Goal: Task Accomplishment & Management: Manage account settings

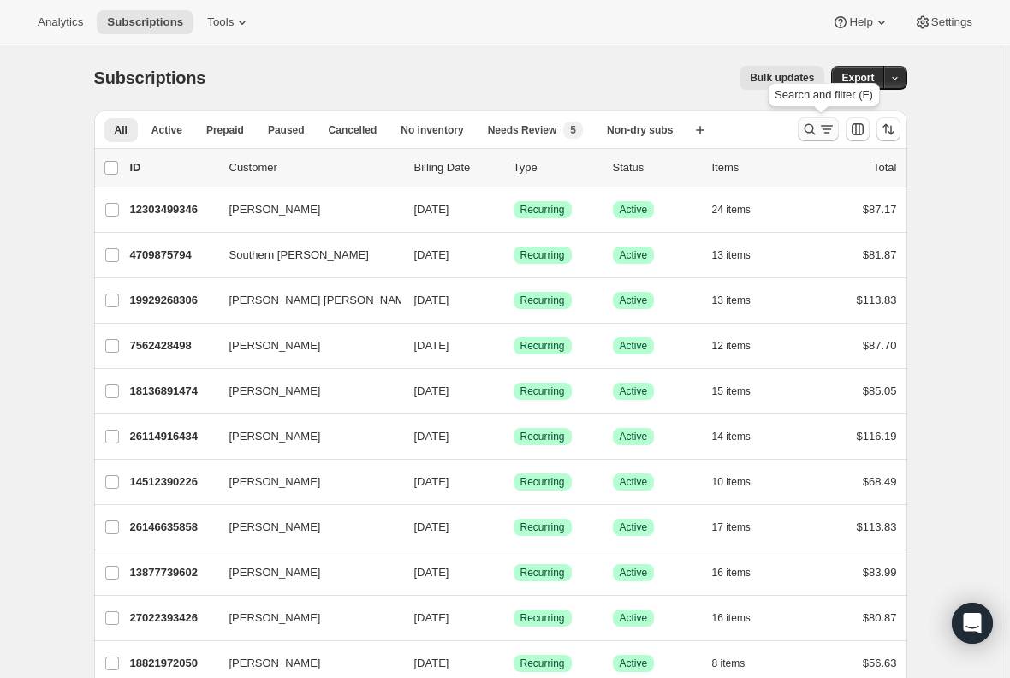
click at [818, 127] on icon "Search and filter results" at bounding box center [809, 129] width 17 height 17
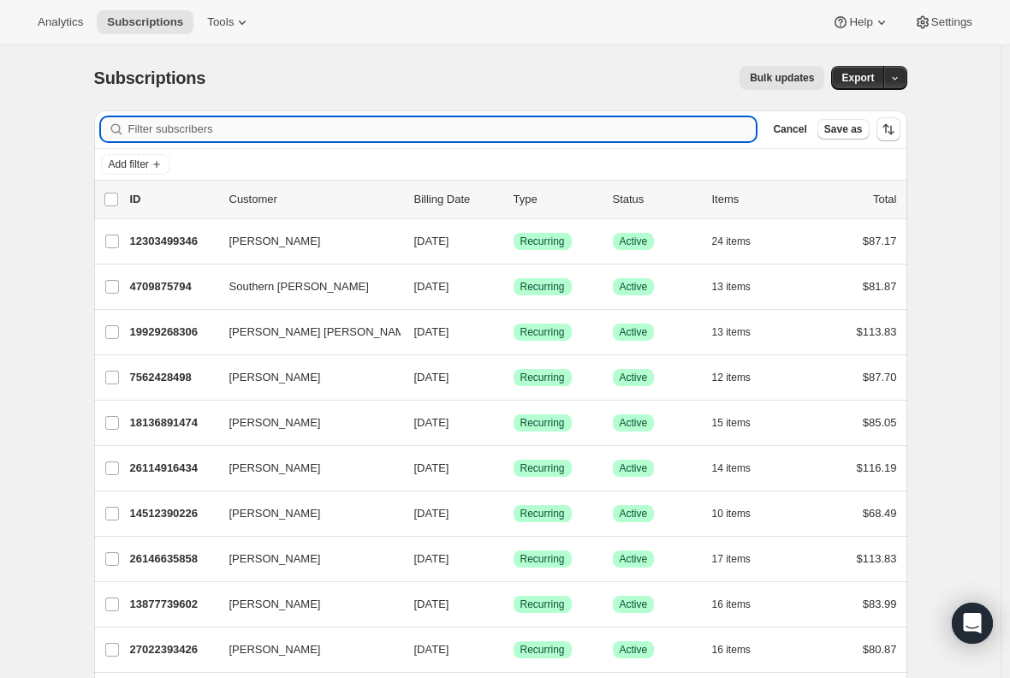
click at [244, 131] on input "Filter subscribers" at bounding box center [442, 129] width 628 height 24
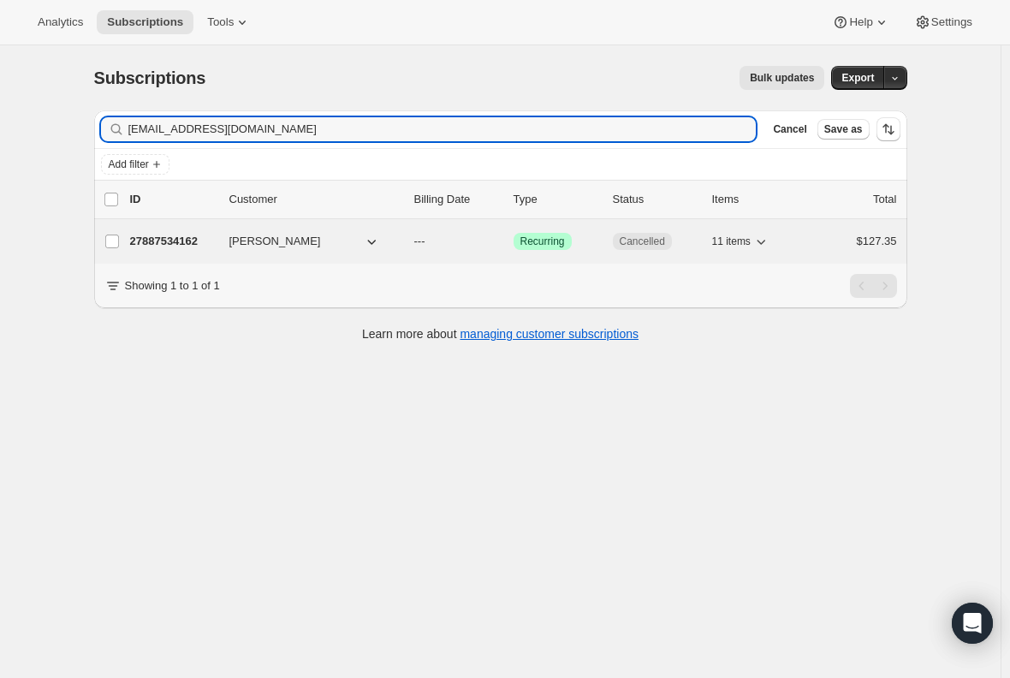
type input "[EMAIL_ADDRESS][DOMAIN_NAME]"
click at [169, 238] on p "27887534162" at bounding box center [173, 241] width 86 height 17
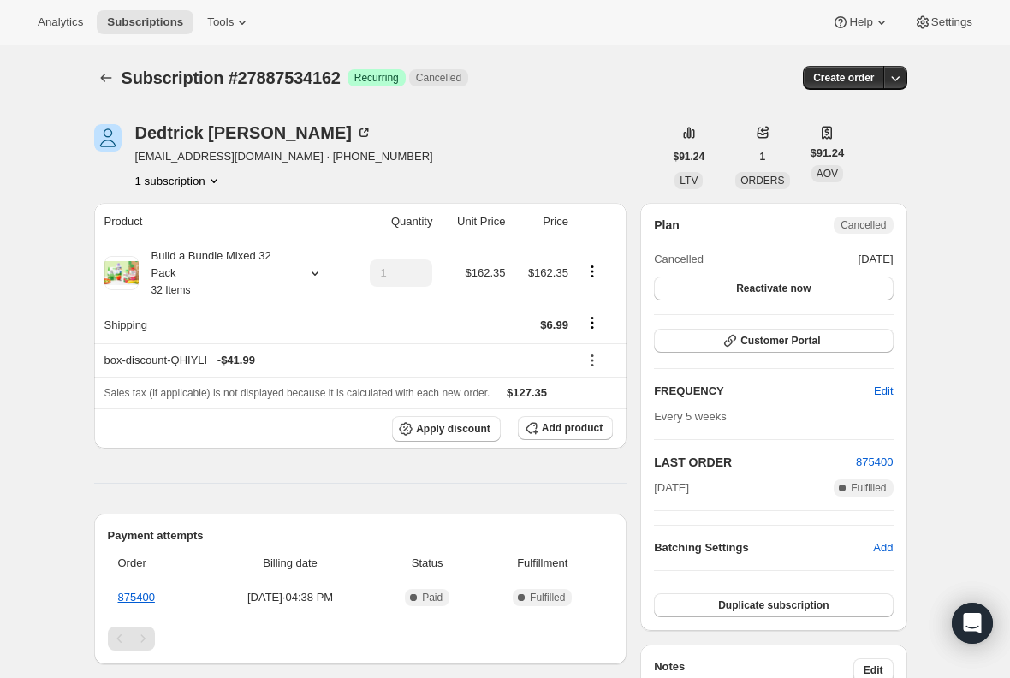
click at [130, 35] on div "Analytics Subscriptions Tools Help Settings" at bounding box center [505, 22] width 1010 height 45
click at [148, 17] on span "Subscriptions" at bounding box center [145, 22] width 76 height 14
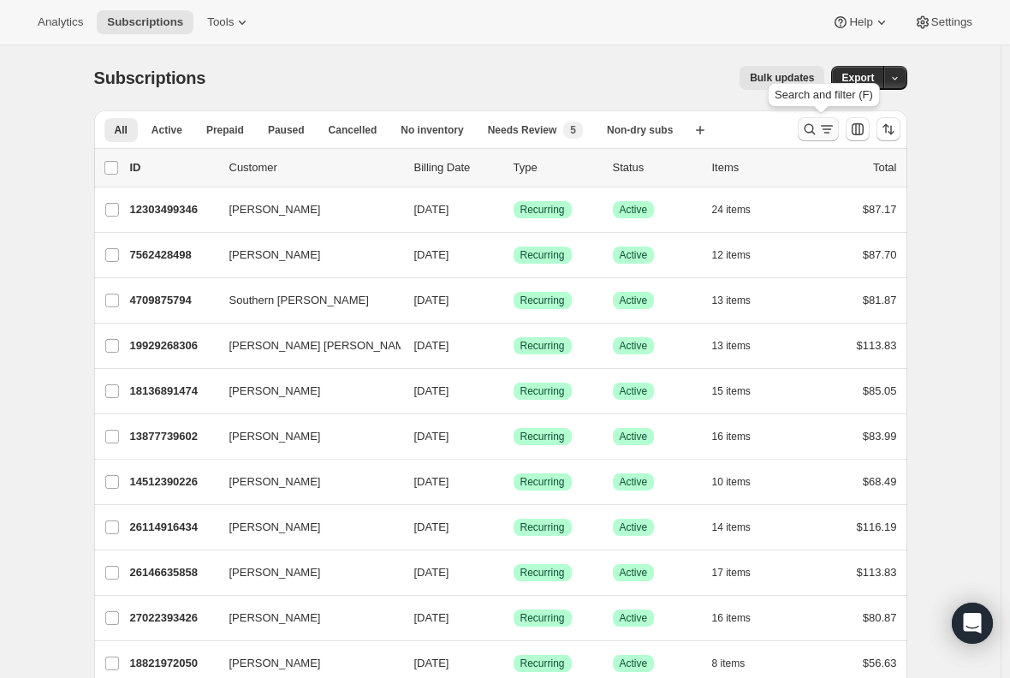
click at [806, 127] on icon "Search and filter results" at bounding box center [809, 129] width 17 height 17
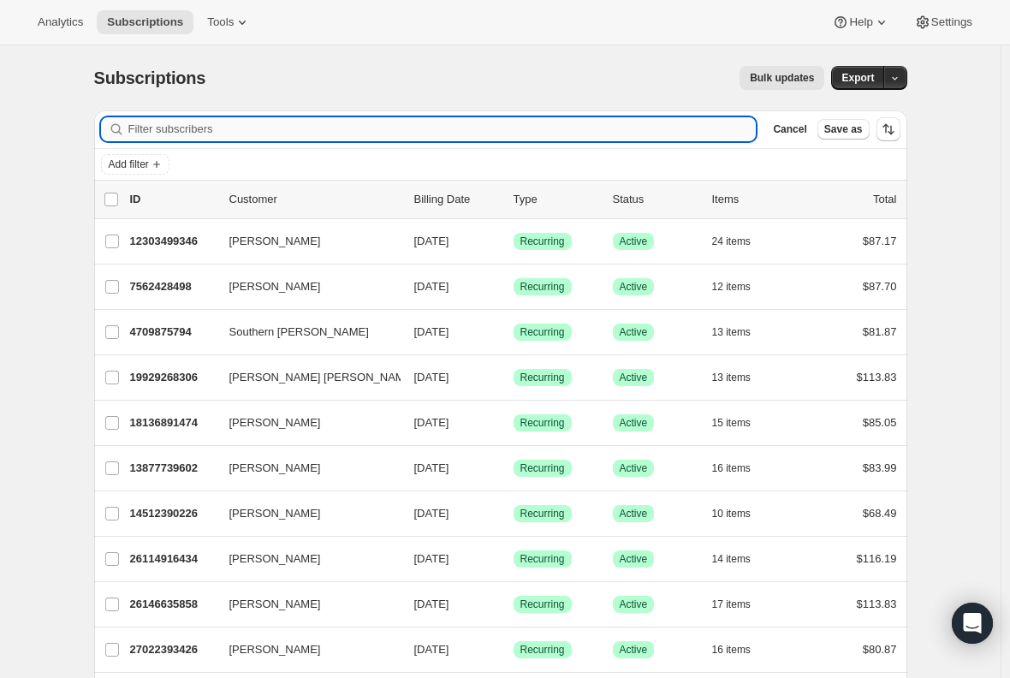
click at [365, 126] on input "Filter subscribers" at bounding box center [442, 129] width 628 height 24
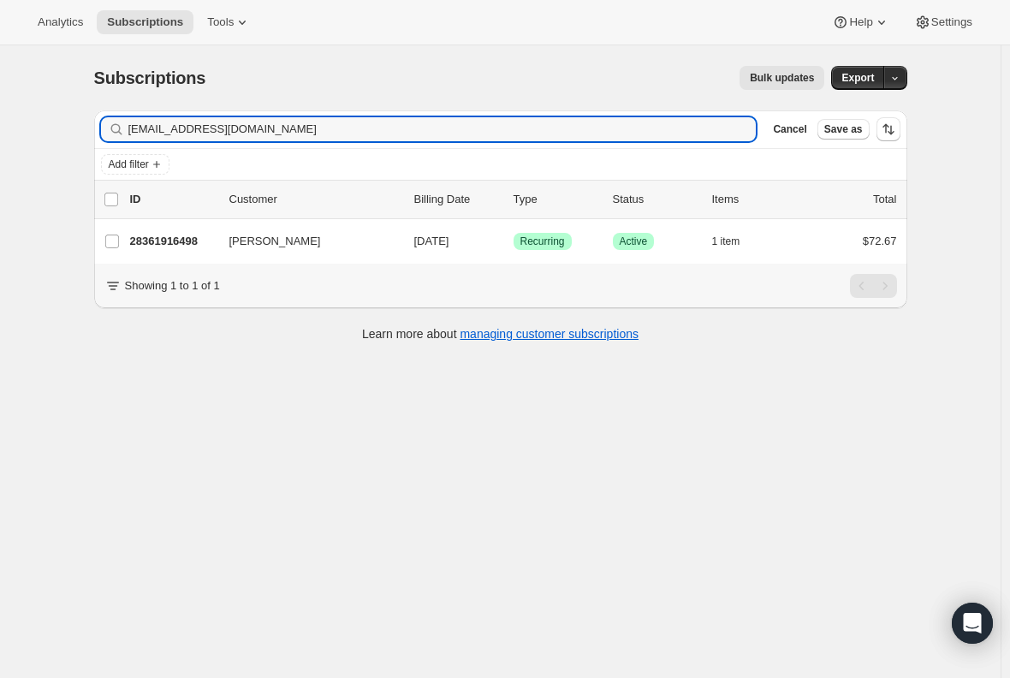
type input "[EMAIL_ADDRESS][DOMAIN_NAME]"
drag, startPoint x: 232, startPoint y: 131, endPoint x: -57, endPoint y: 128, distance: 289.2
click at [0, 128] on html "Analytics Subscriptions Tools Help Settings Skip to content Subscriptions. This…" at bounding box center [505, 339] width 1010 height 678
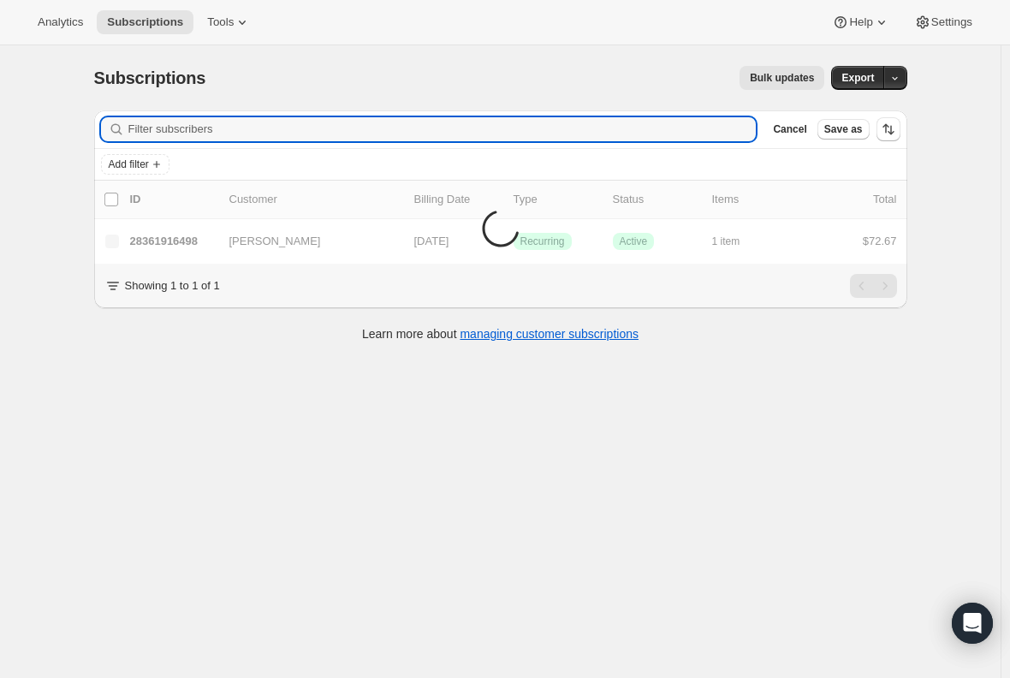
paste input "[EMAIL_ADDRESS][DOMAIN_NAME]"
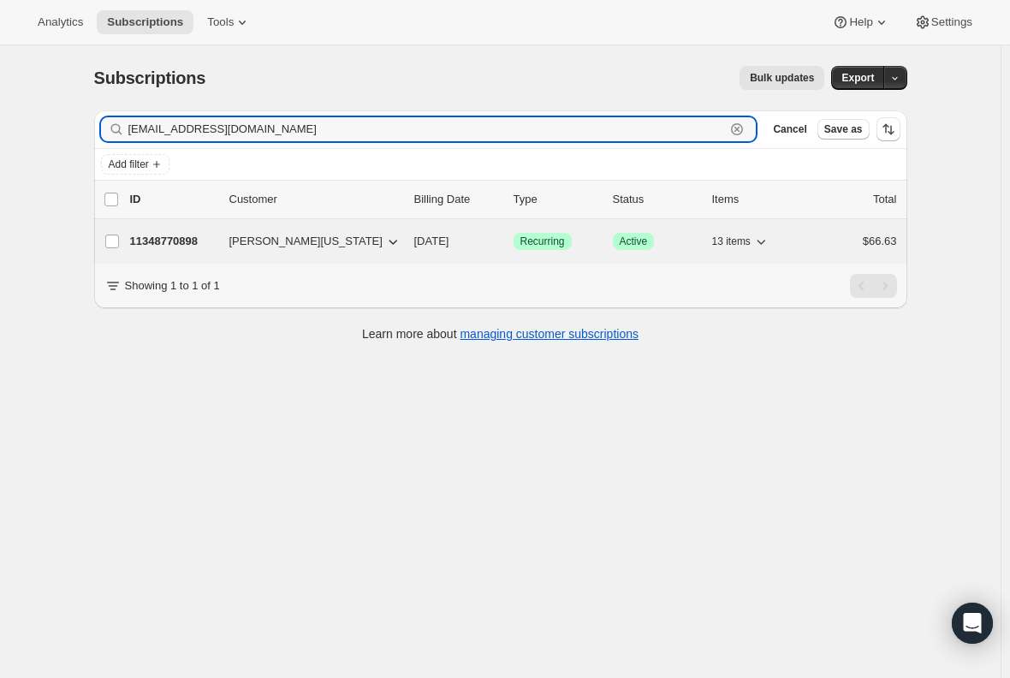
type input "[EMAIL_ADDRESS][DOMAIN_NAME]"
click at [169, 241] on p "11348770898" at bounding box center [173, 241] width 86 height 17
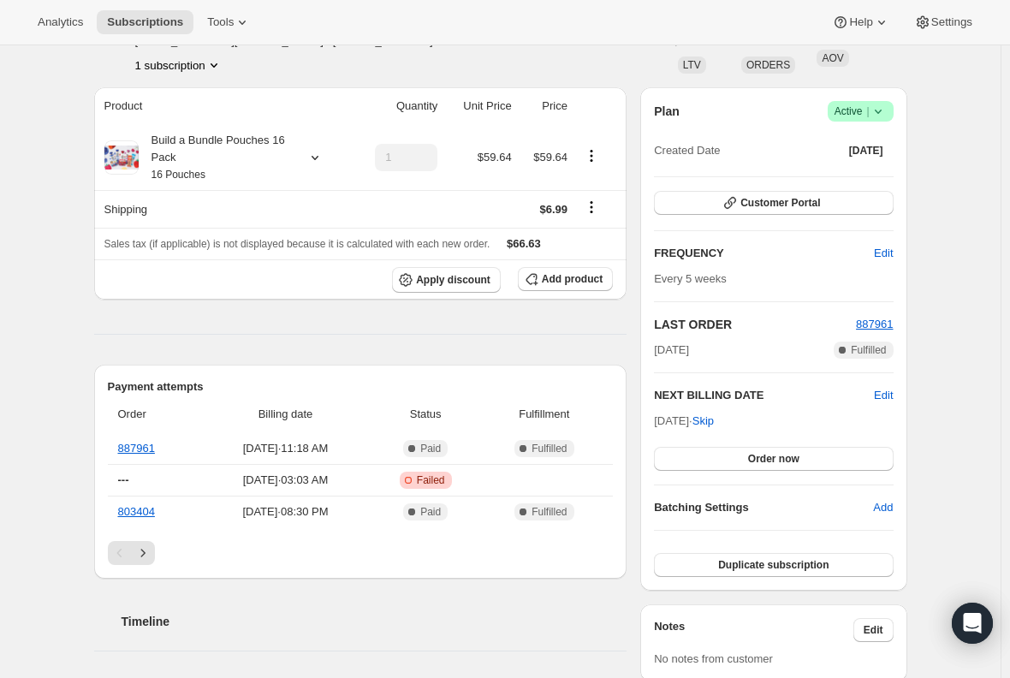
scroll to position [86, 0]
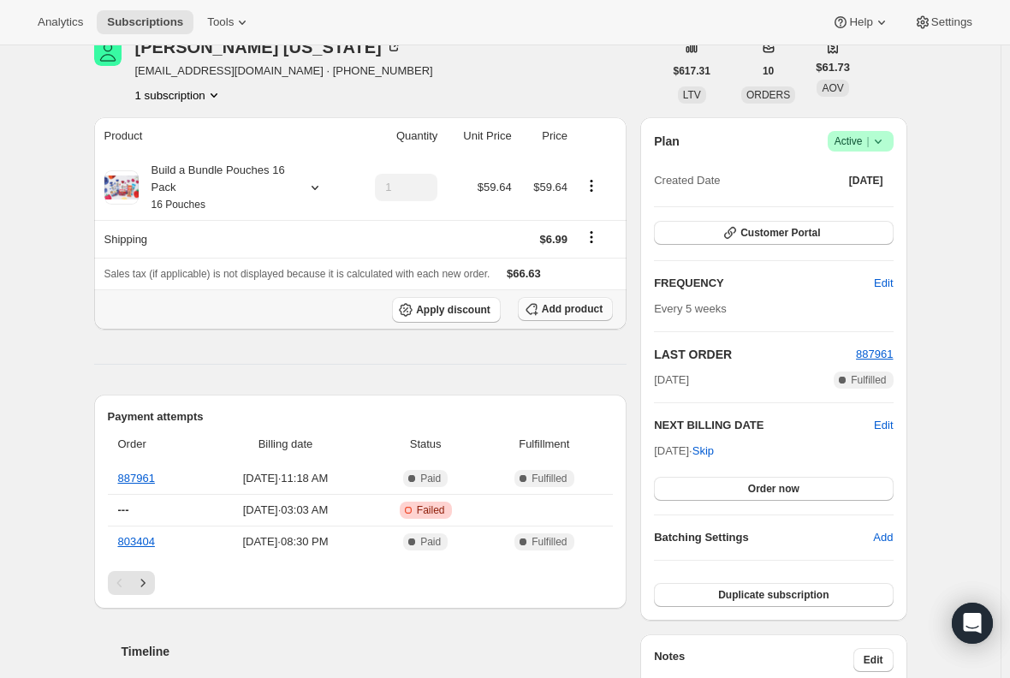
click at [556, 303] on span "Add product" at bounding box center [572, 309] width 61 height 14
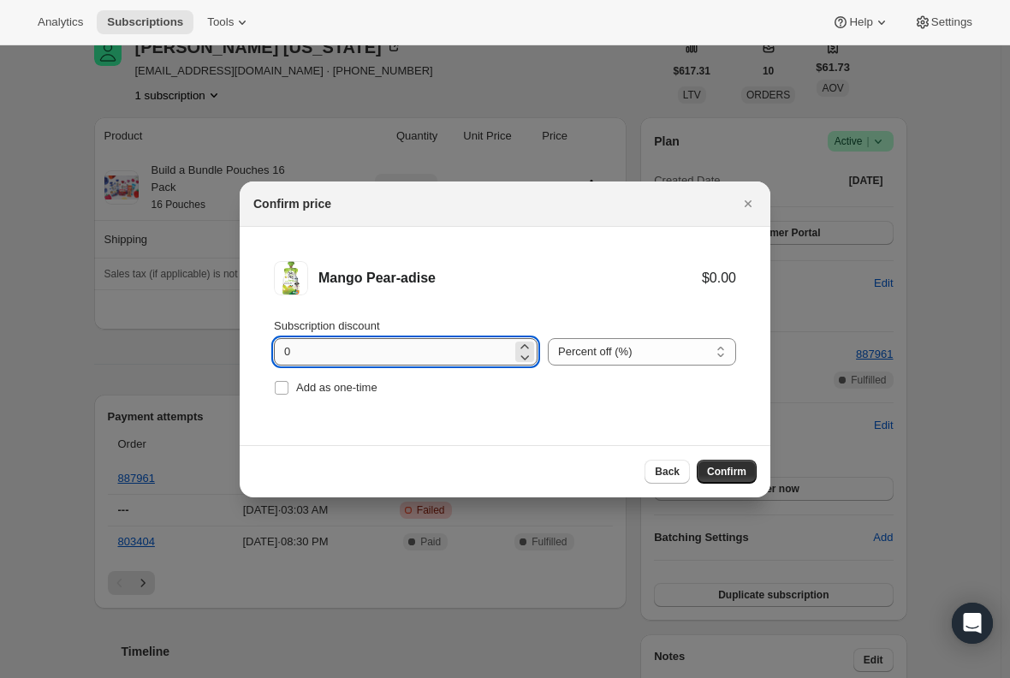
click at [308, 353] on input "0" at bounding box center [393, 351] width 238 height 27
type input "100"
click at [279, 381] on input "Add as one-time" at bounding box center [282, 388] width 14 height 14
checkbox input "true"
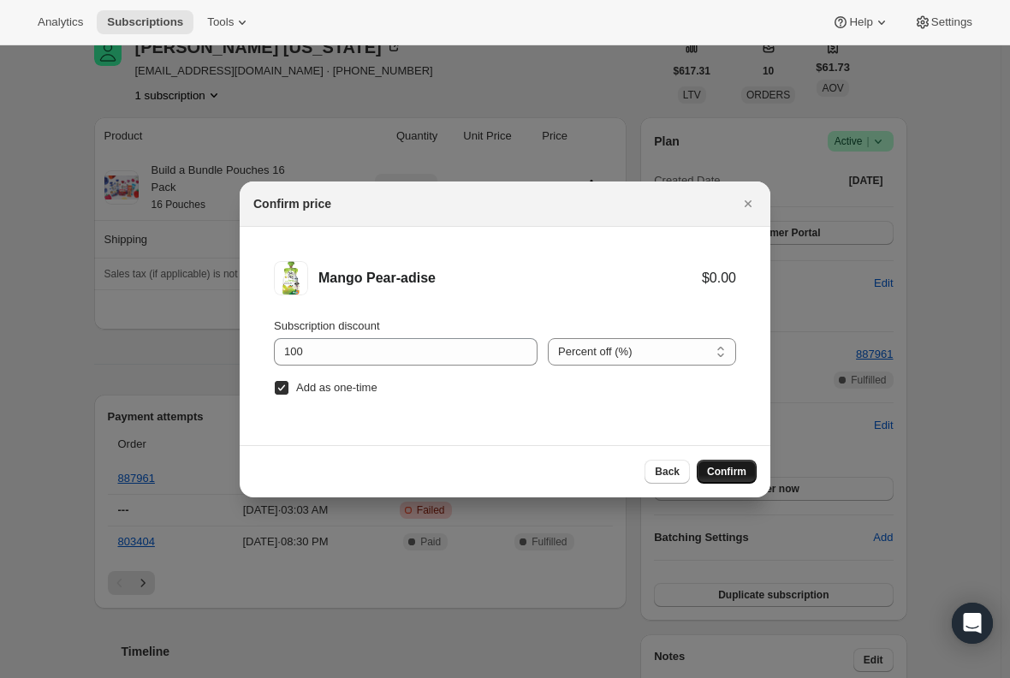
click at [735, 472] on span "Confirm" at bounding box center [726, 472] width 39 height 14
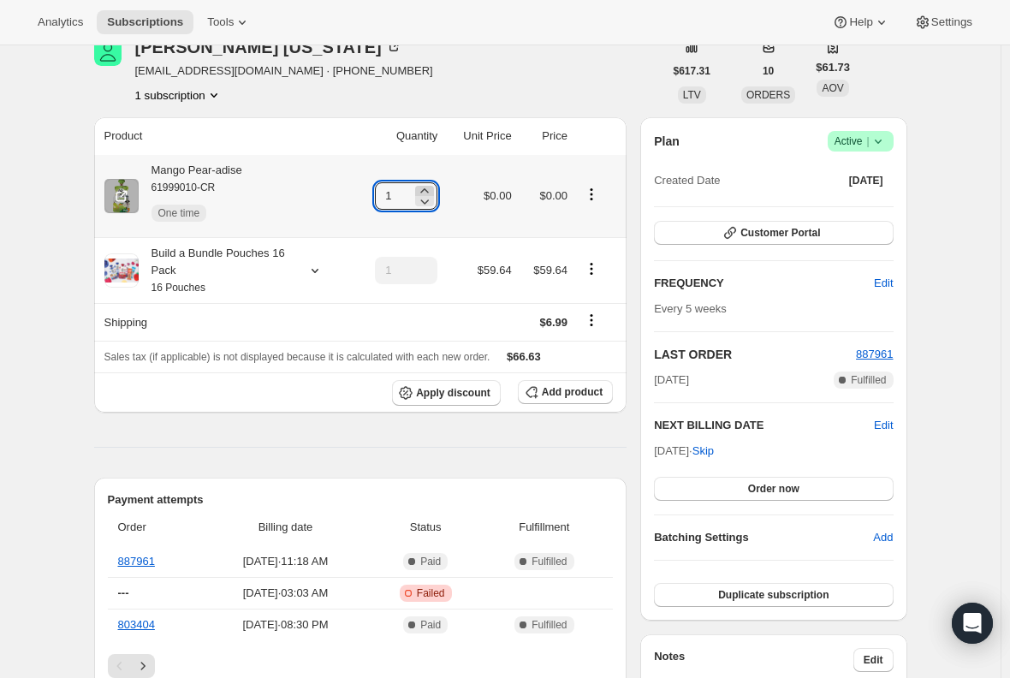
click at [433, 189] on icon at bounding box center [424, 190] width 17 height 17
type input "3"
click at [228, 169] on div "Mango Pear-adise 61999010-CR One time" at bounding box center [191, 196] width 104 height 68
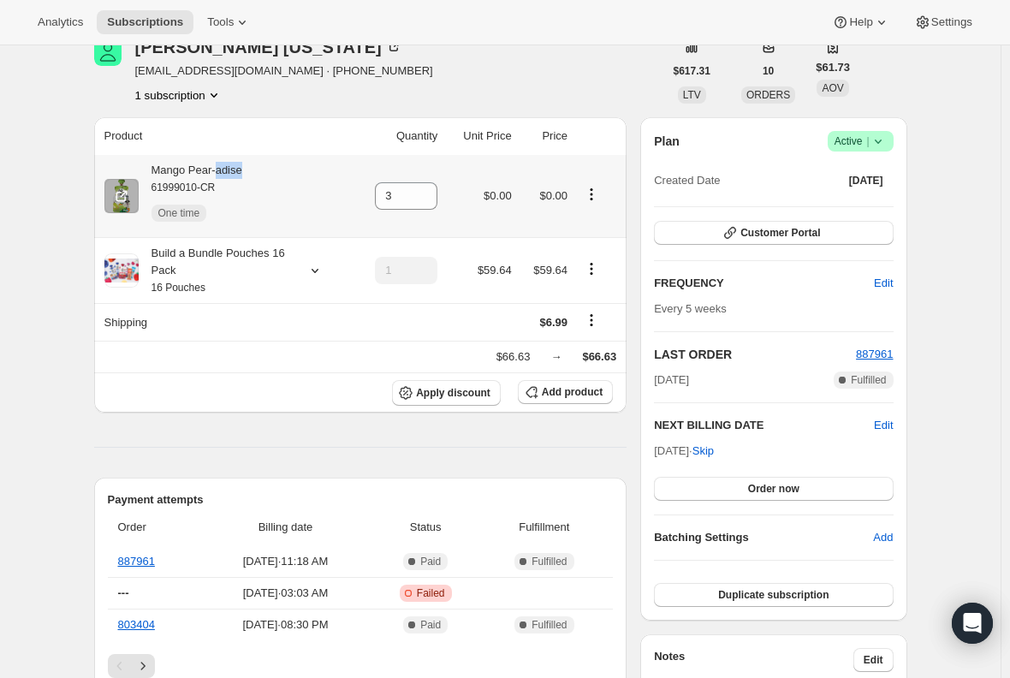
click at [228, 169] on div "Mango Pear-adise 61999010-CR One time" at bounding box center [191, 196] width 104 height 68
copy div "Mango Pear-adise"
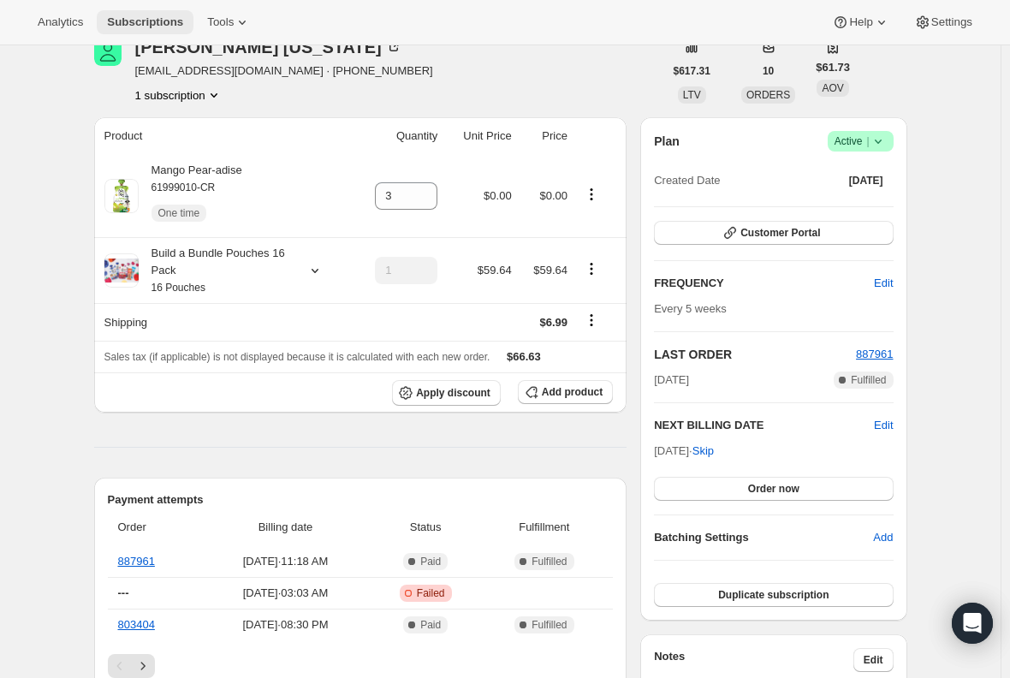
click at [156, 28] on span "Subscriptions" at bounding box center [145, 22] width 76 height 14
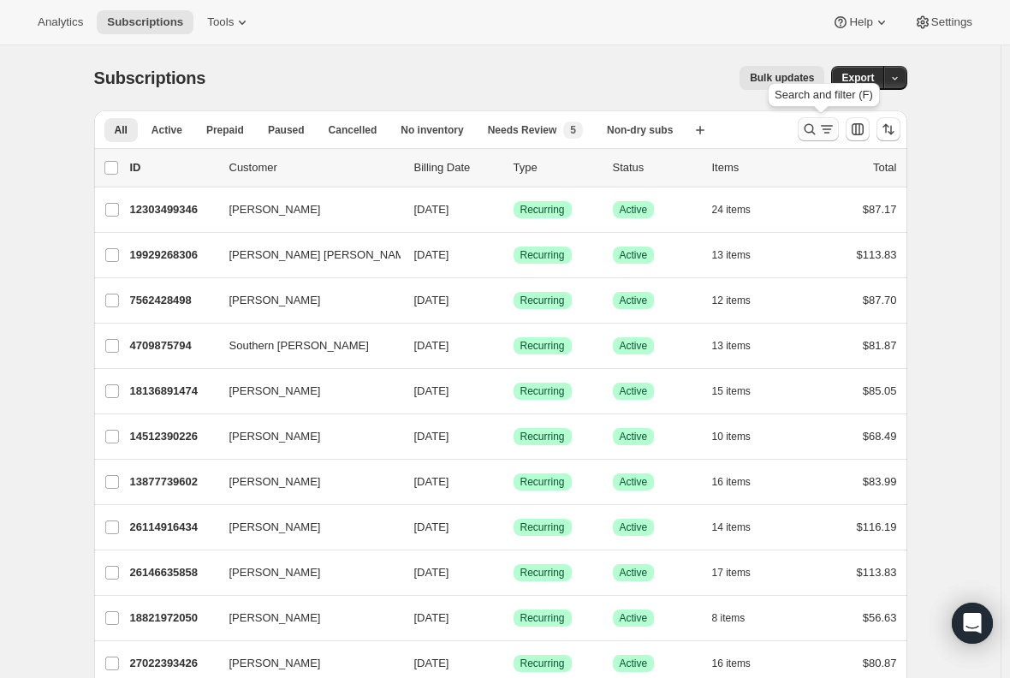
click at [815, 133] on icon "Search and filter results" at bounding box center [808, 129] width 11 height 11
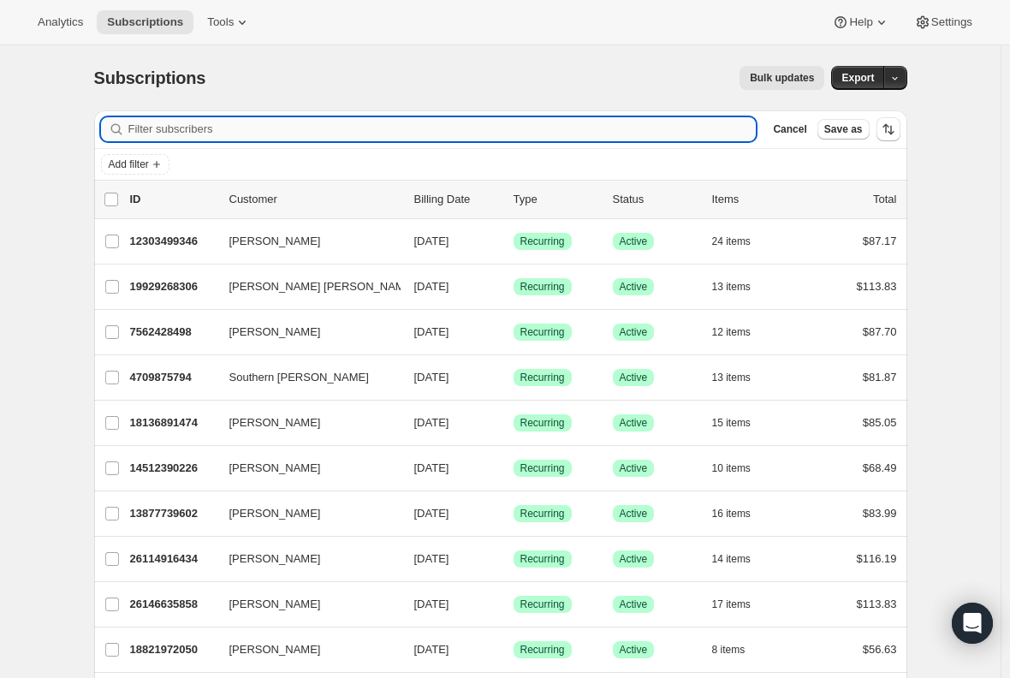
click at [234, 137] on input "Filter subscribers" at bounding box center [442, 129] width 628 height 24
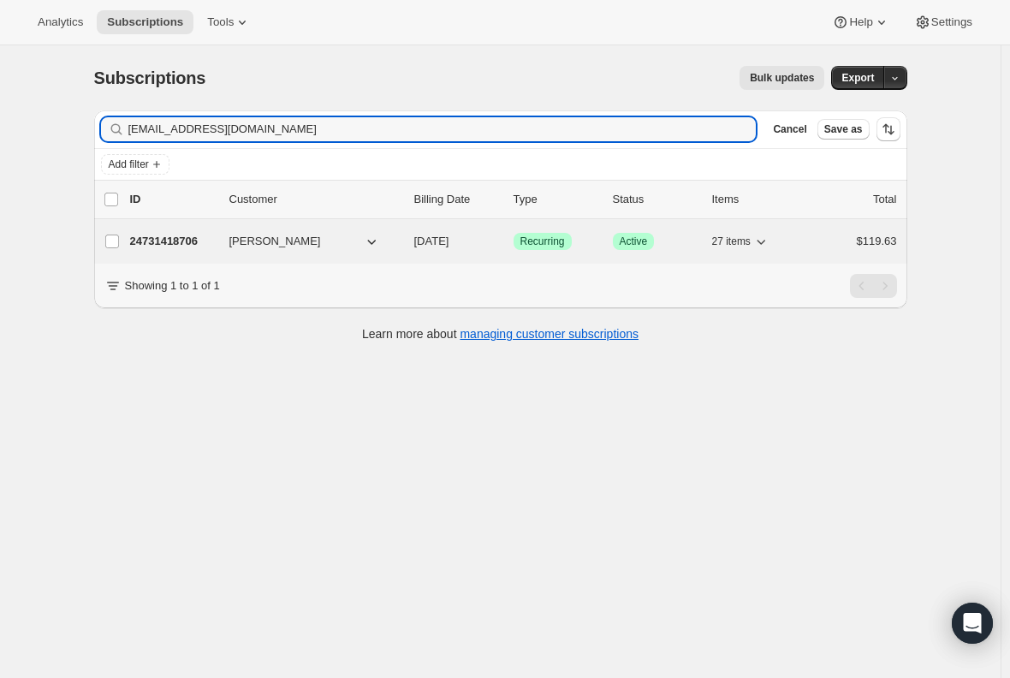
type input "[EMAIL_ADDRESS][DOMAIN_NAME]"
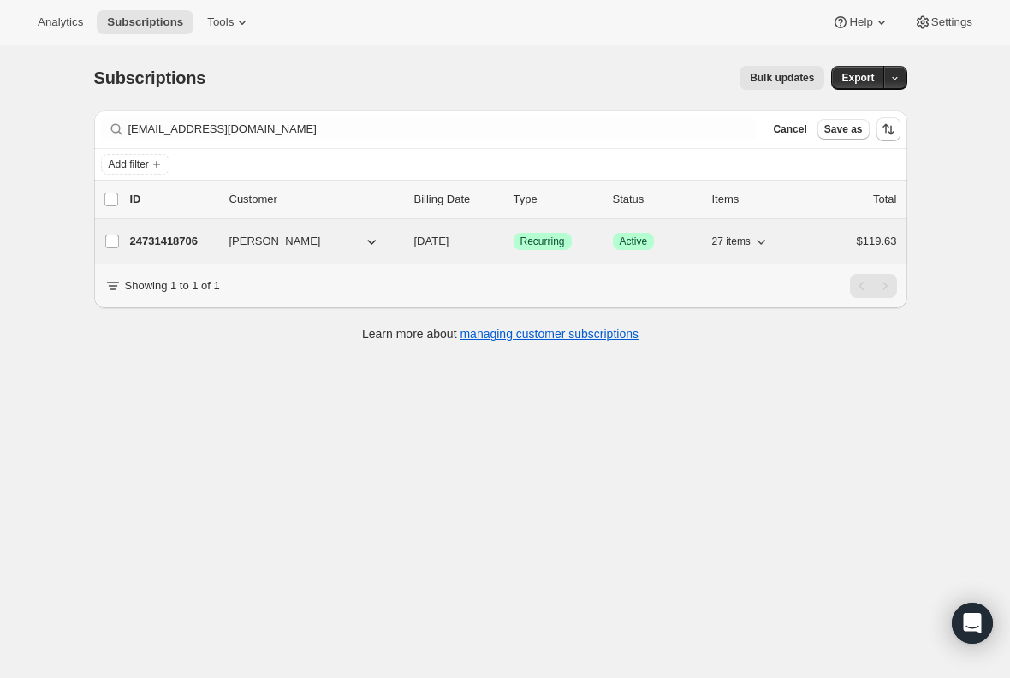
click at [169, 245] on p "24731418706" at bounding box center [173, 241] width 86 height 17
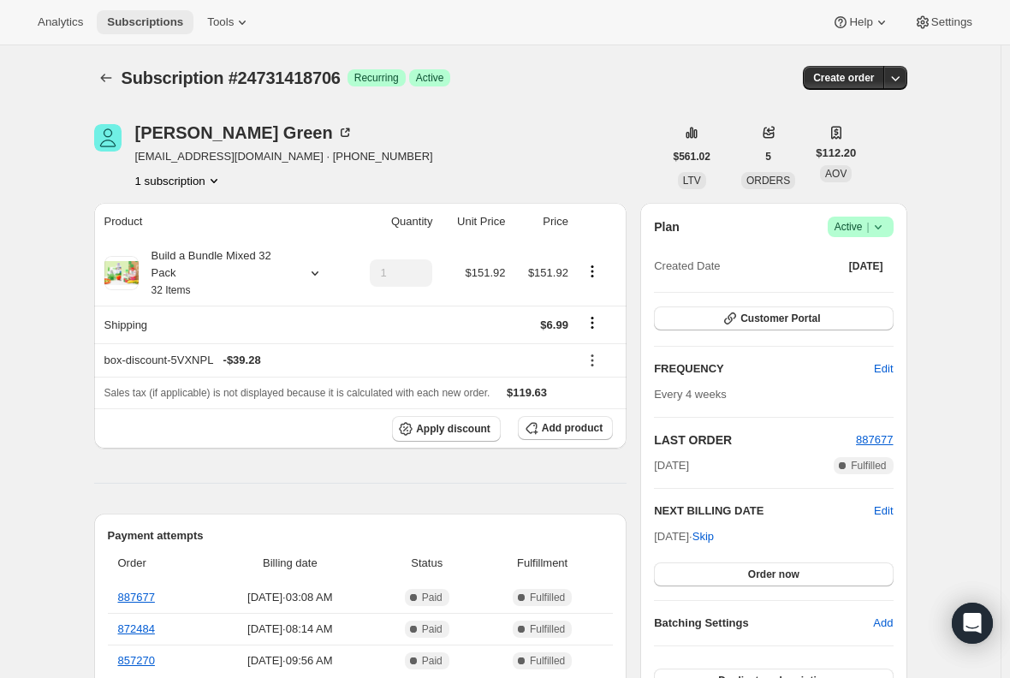
click at [115, 26] on span "Subscriptions" at bounding box center [145, 22] width 76 height 14
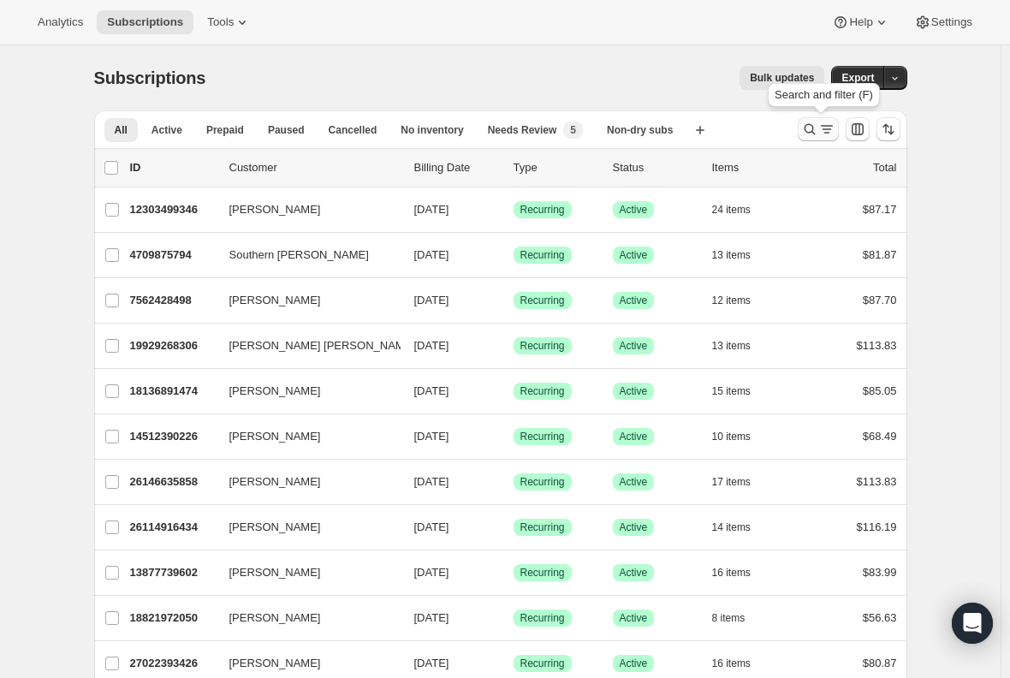
click at [813, 129] on icon "Search and filter results" at bounding box center [809, 129] width 17 height 17
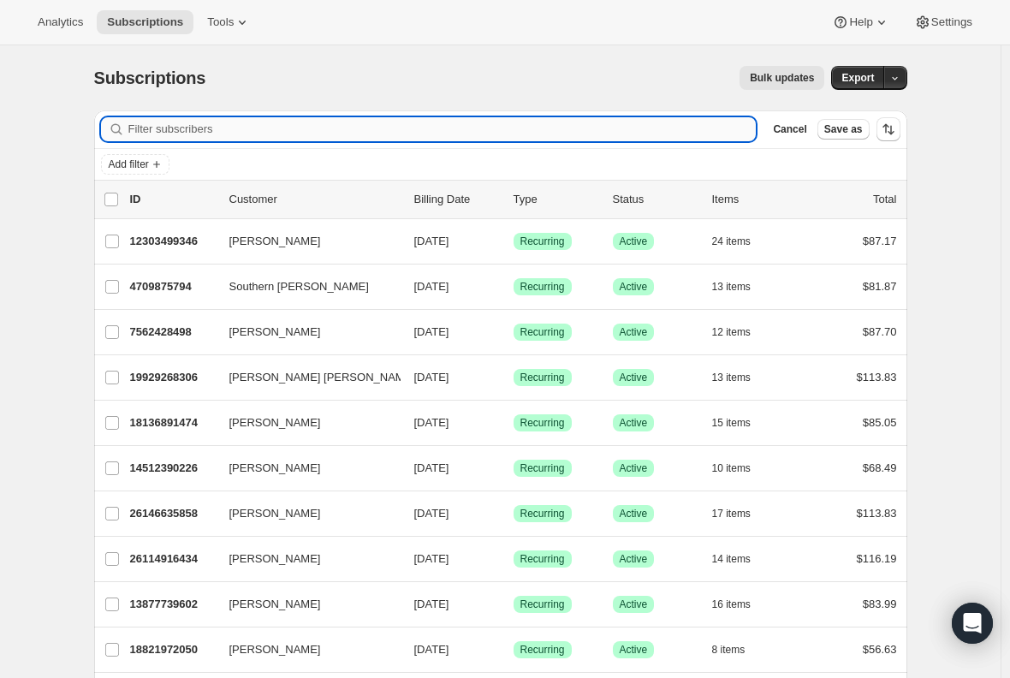
click at [371, 138] on input "Filter subscribers" at bounding box center [442, 129] width 628 height 24
click at [361, 138] on input "Filter subscribers" at bounding box center [442, 129] width 628 height 24
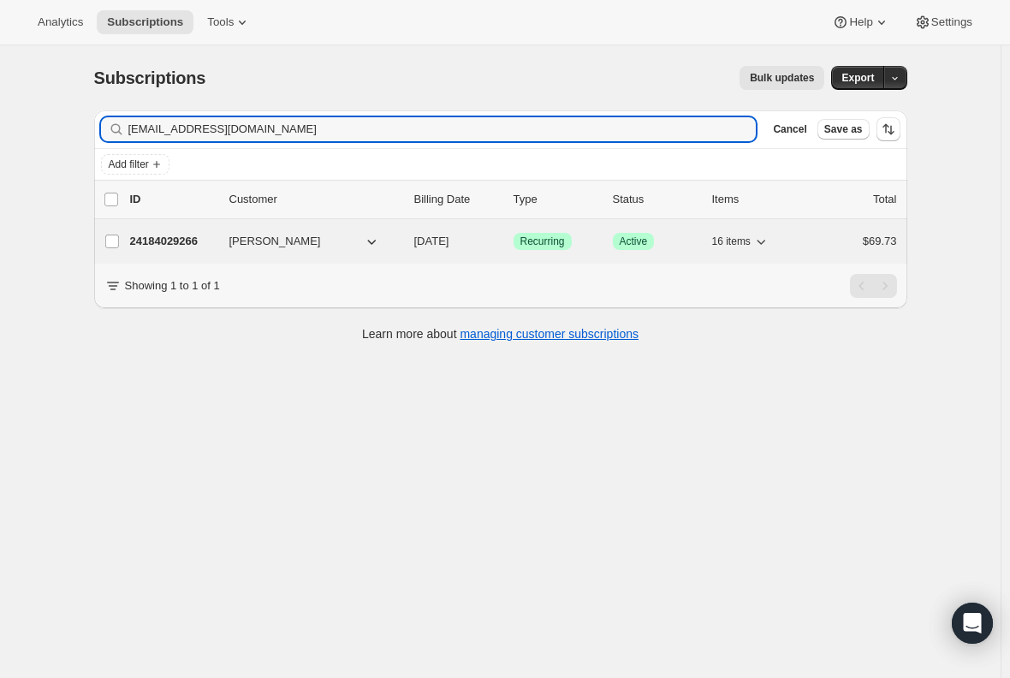
type input "[EMAIL_ADDRESS][DOMAIN_NAME]"
click at [191, 238] on p "24184029266" at bounding box center [173, 241] width 86 height 17
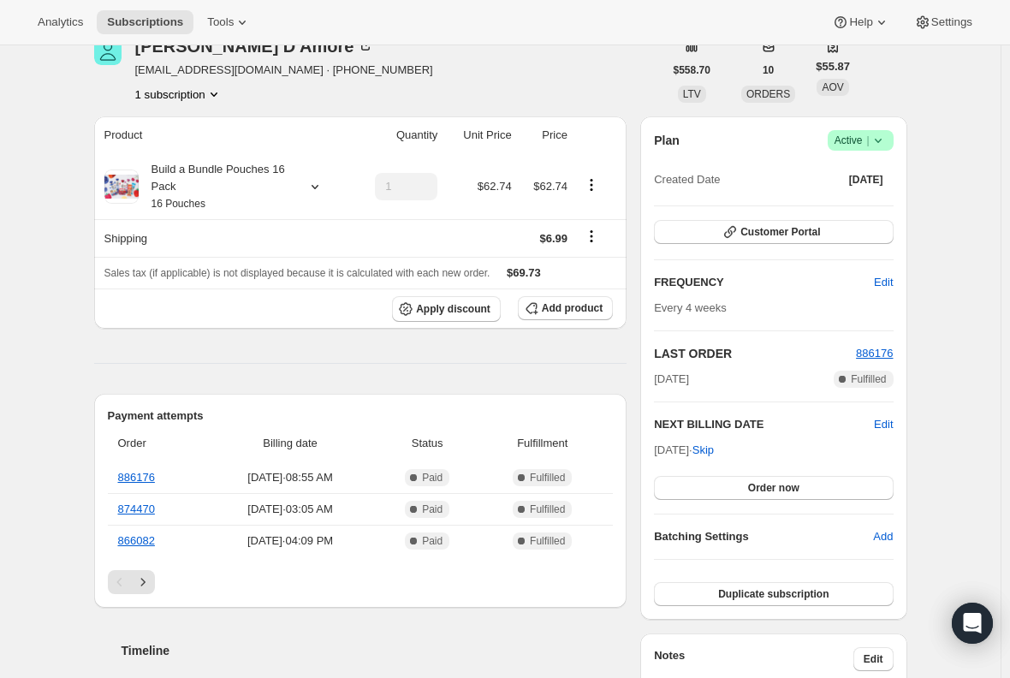
scroll to position [86, 0]
click at [548, 315] on button "Add product" at bounding box center [565, 309] width 95 height 24
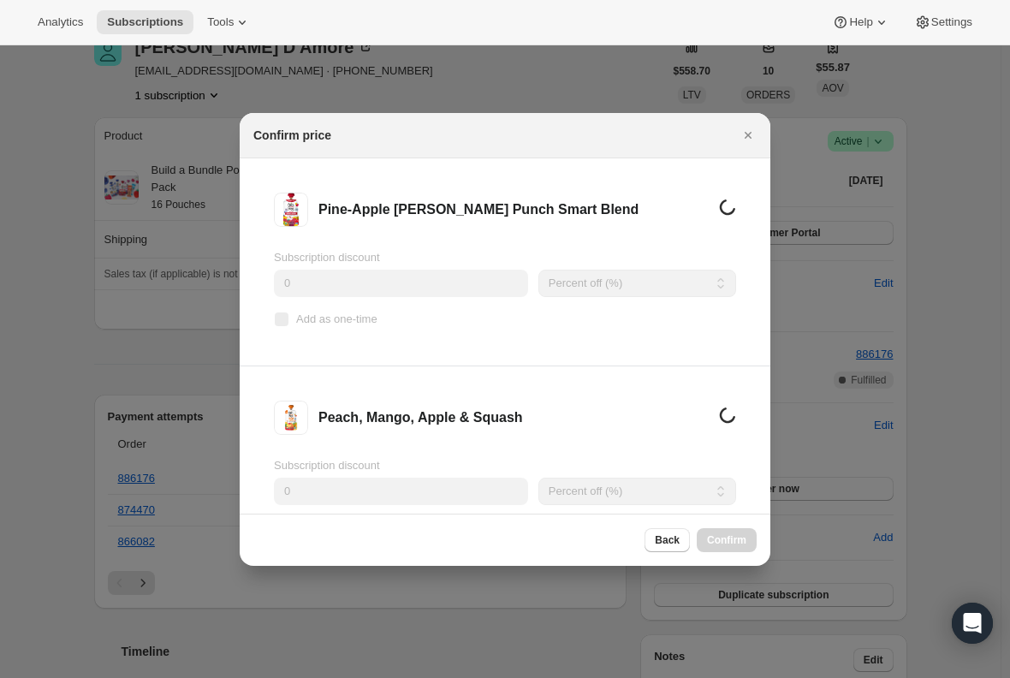
scroll to position [0, 0]
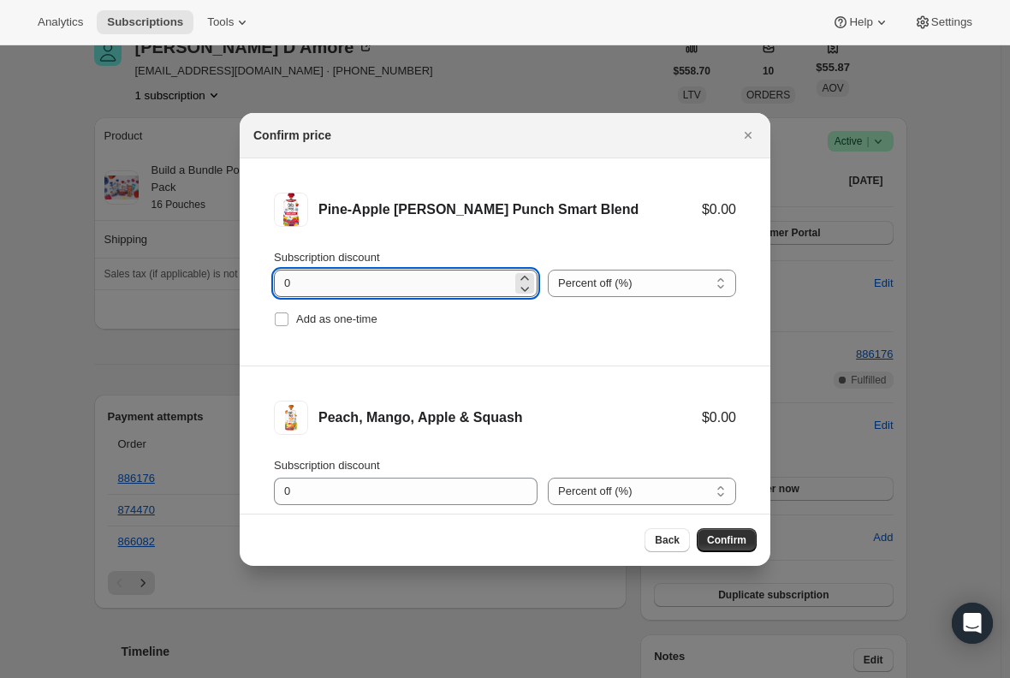
click at [338, 282] on input "0" at bounding box center [393, 283] width 238 height 27
type input "100"
click at [282, 322] on input "Add as one-time" at bounding box center [282, 319] width 14 height 14
checkbox input "true"
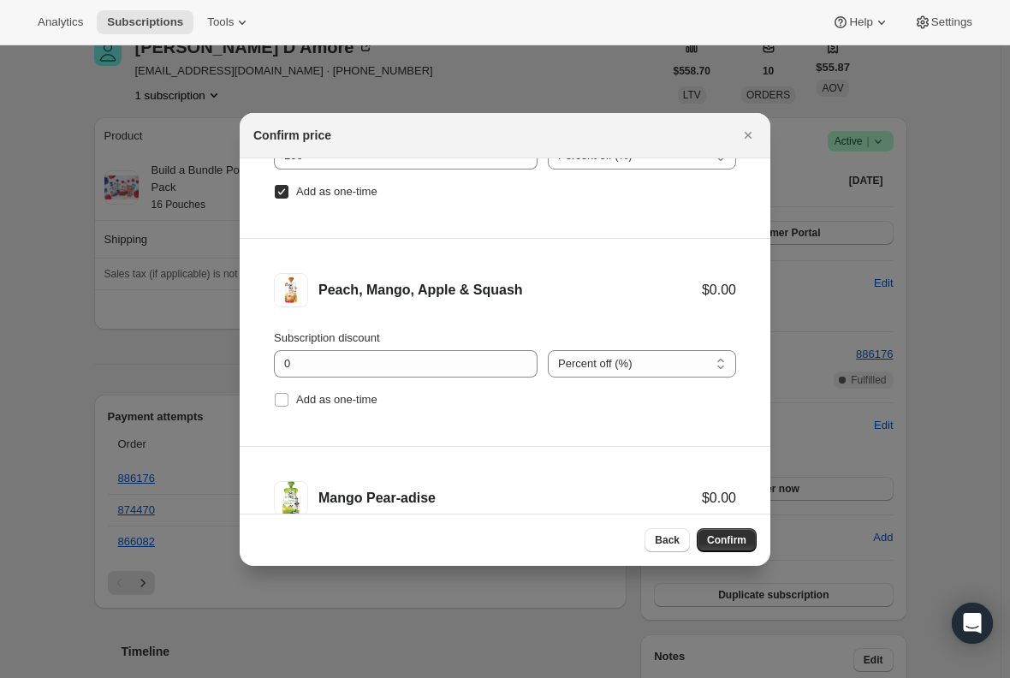
scroll to position [171, 0]
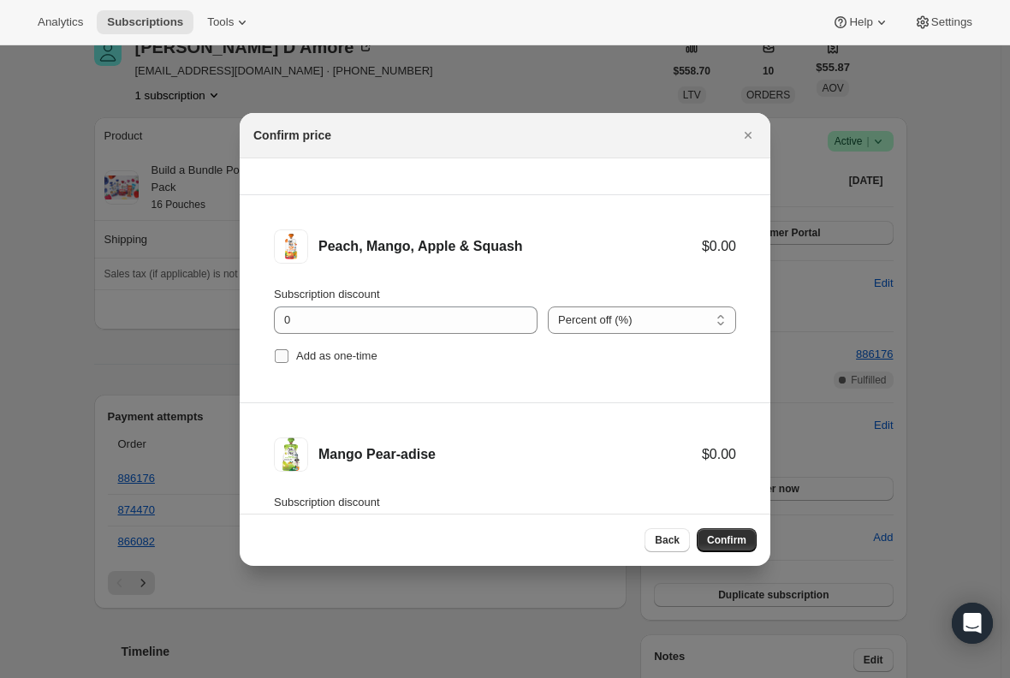
click at [282, 359] on input "Add as one-time" at bounding box center [282, 356] width 14 height 14
checkbox input "true"
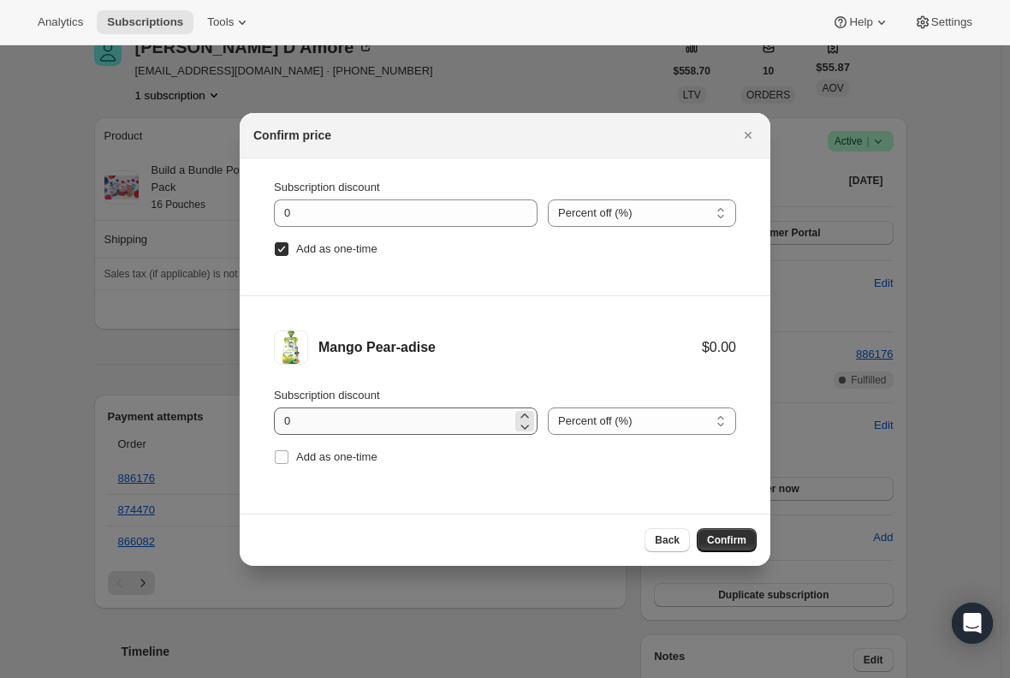
scroll to position [279, 0]
click at [279, 455] on input "Add as one-time" at bounding box center [282, 456] width 14 height 14
checkbox input "true"
click at [722, 533] on span "Confirm" at bounding box center [726, 540] width 39 height 14
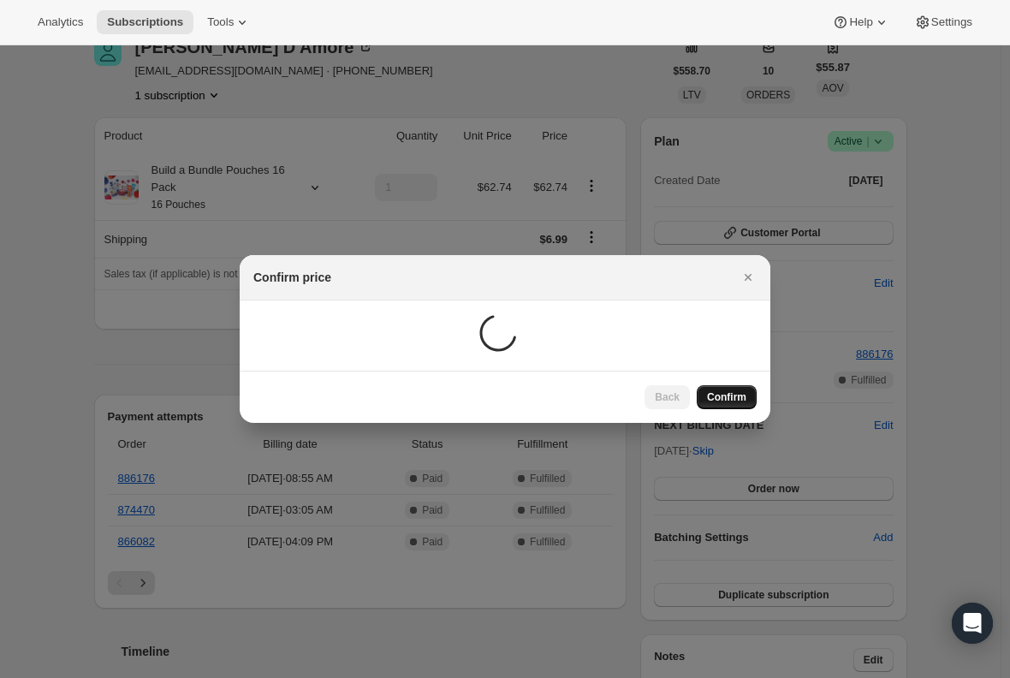
scroll to position [86, 0]
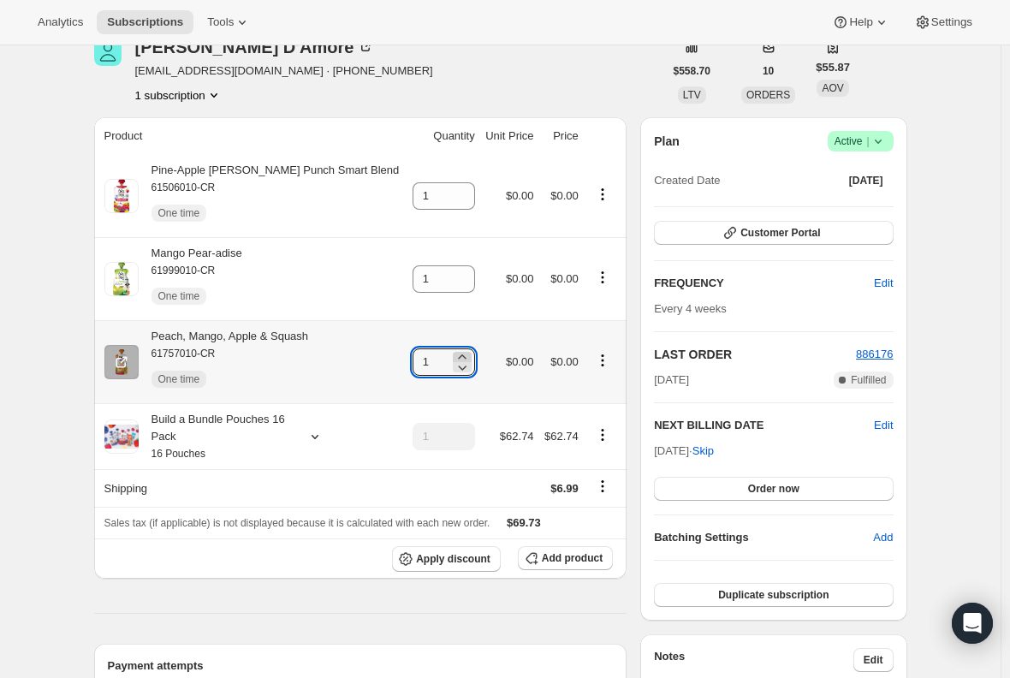
click at [453, 355] on icon at bounding box center [461, 356] width 17 height 17
type input "2"
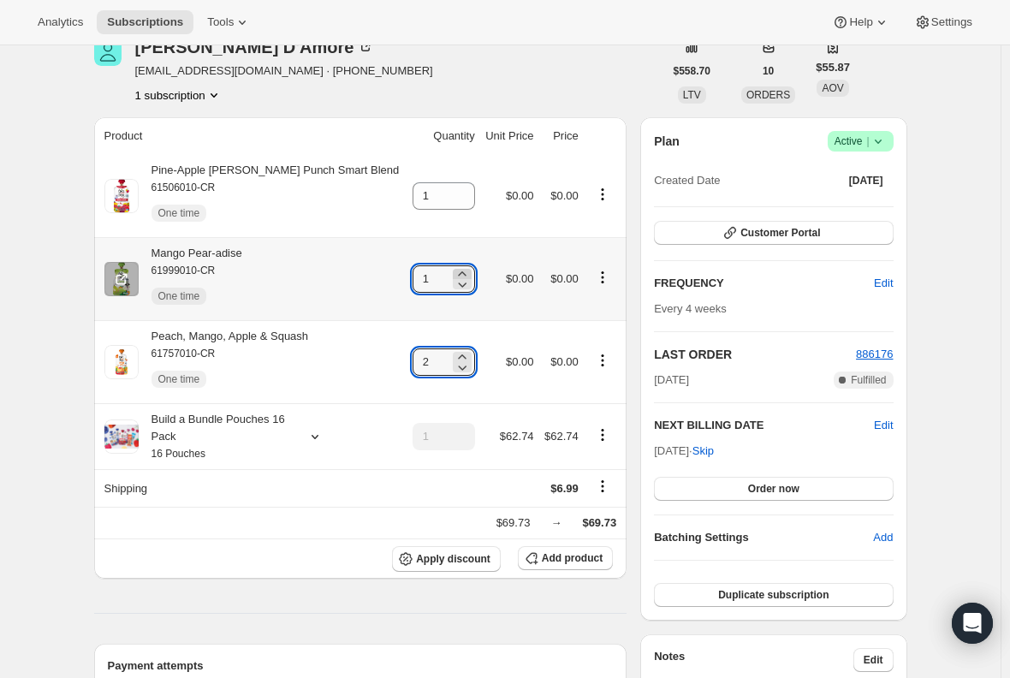
click at [453, 270] on icon at bounding box center [461, 273] width 17 height 17
type input "2"
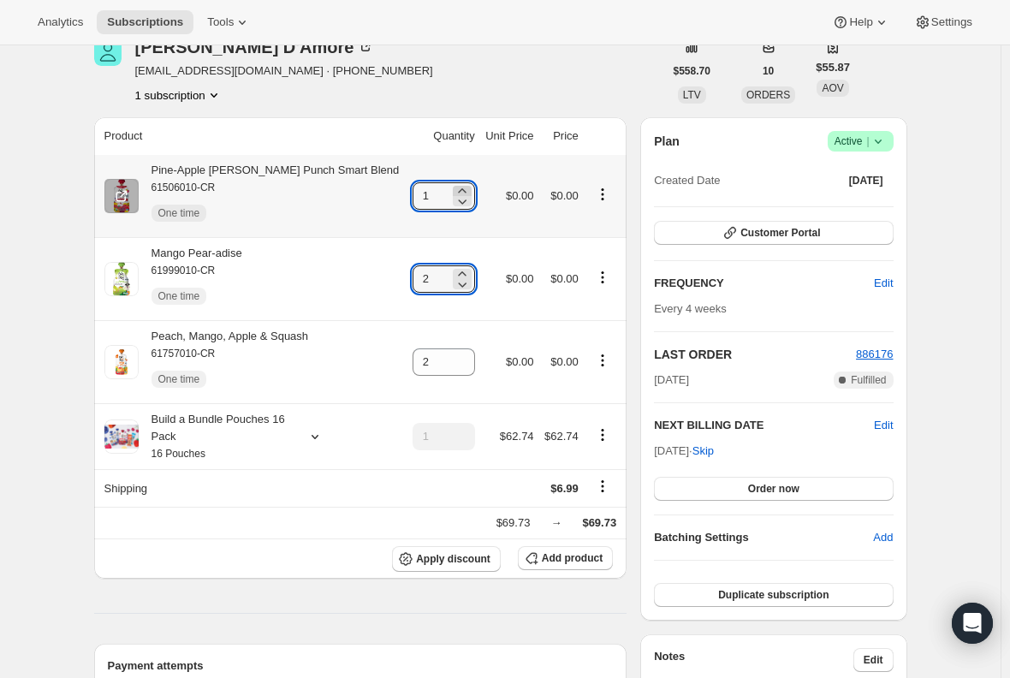
click at [453, 186] on icon at bounding box center [461, 190] width 17 height 17
type input "2"
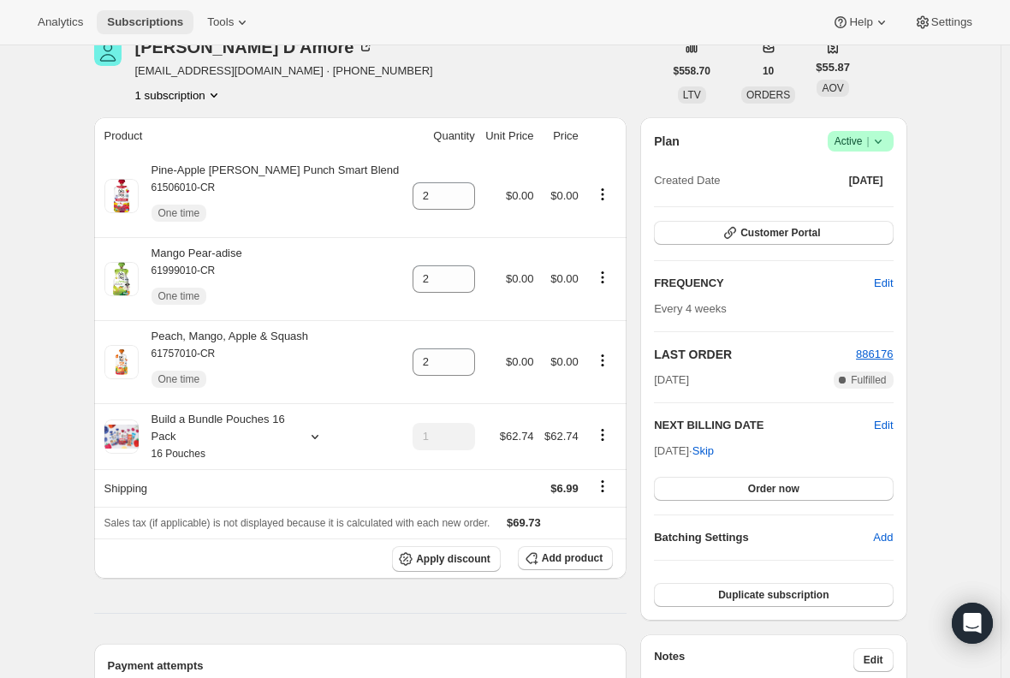
click at [156, 24] on span "Subscriptions" at bounding box center [145, 22] width 76 height 14
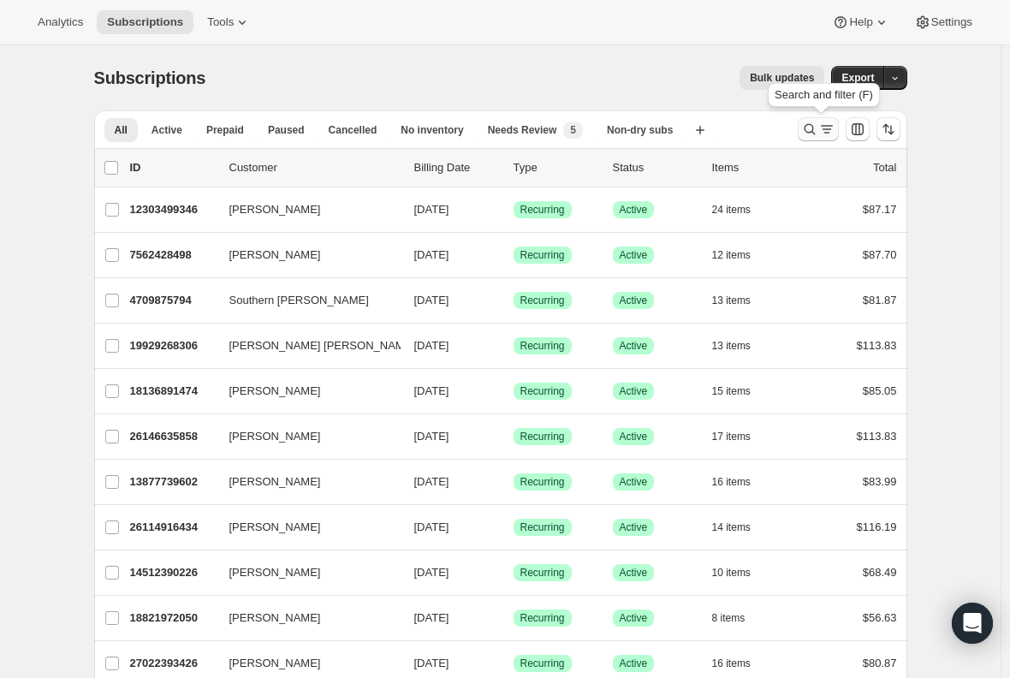
click at [808, 122] on icon "Search and filter results" at bounding box center [809, 129] width 17 height 17
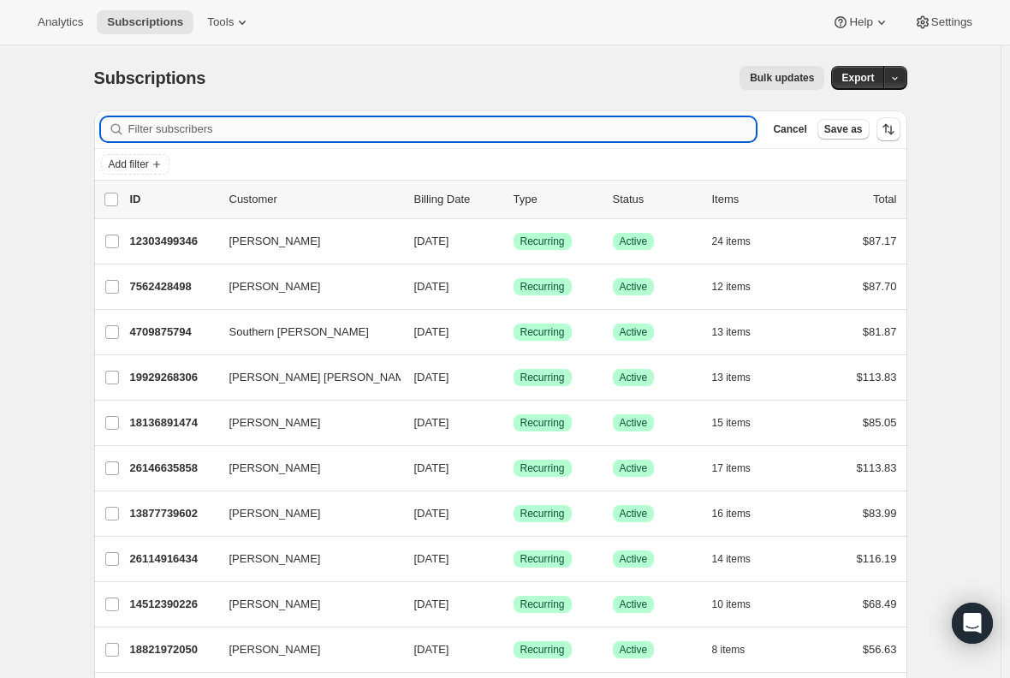
click at [289, 132] on input "Filter subscribers" at bounding box center [442, 129] width 628 height 24
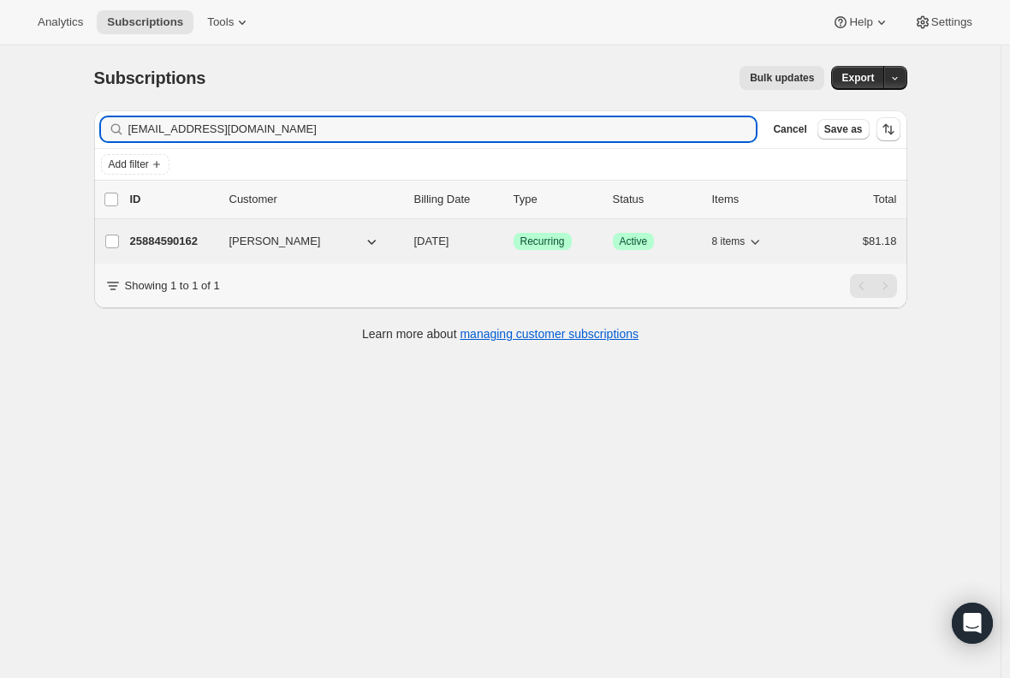
type input "[EMAIL_ADDRESS][DOMAIN_NAME]"
click at [173, 240] on p "25884590162" at bounding box center [173, 241] width 86 height 17
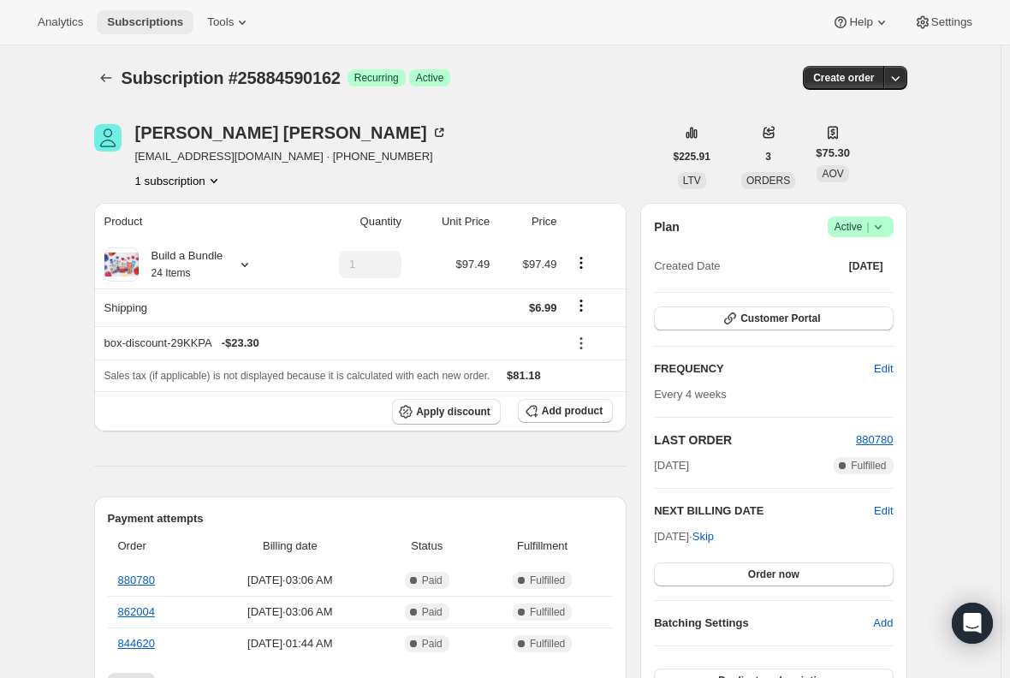
click at [137, 14] on button "Subscriptions" at bounding box center [145, 22] width 97 height 24
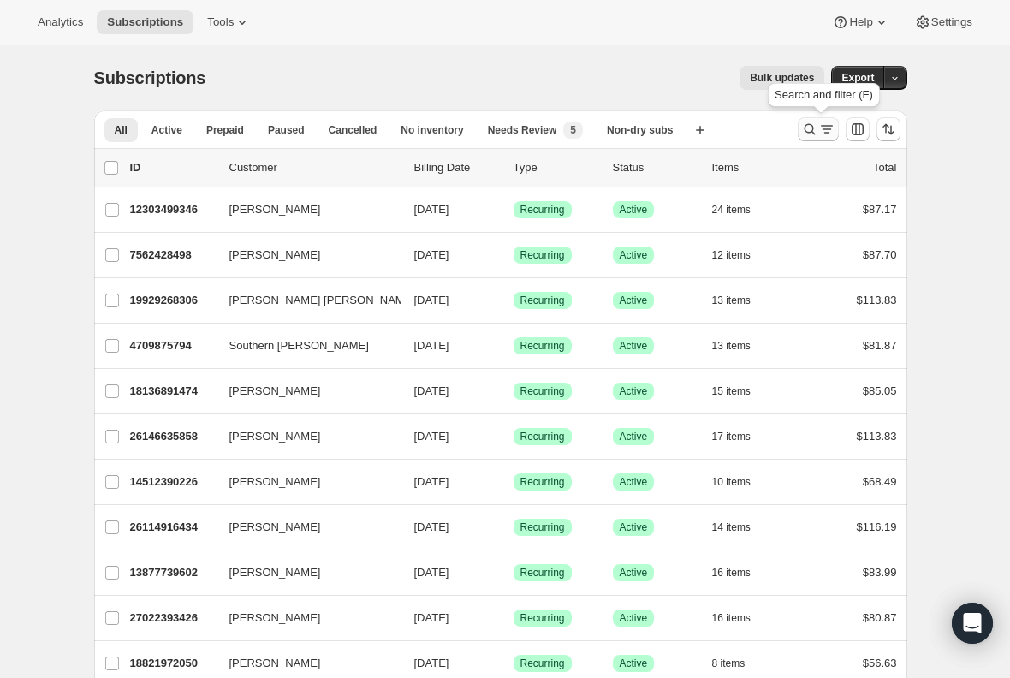
click at [815, 129] on icon "Search and filter results" at bounding box center [809, 129] width 17 height 17
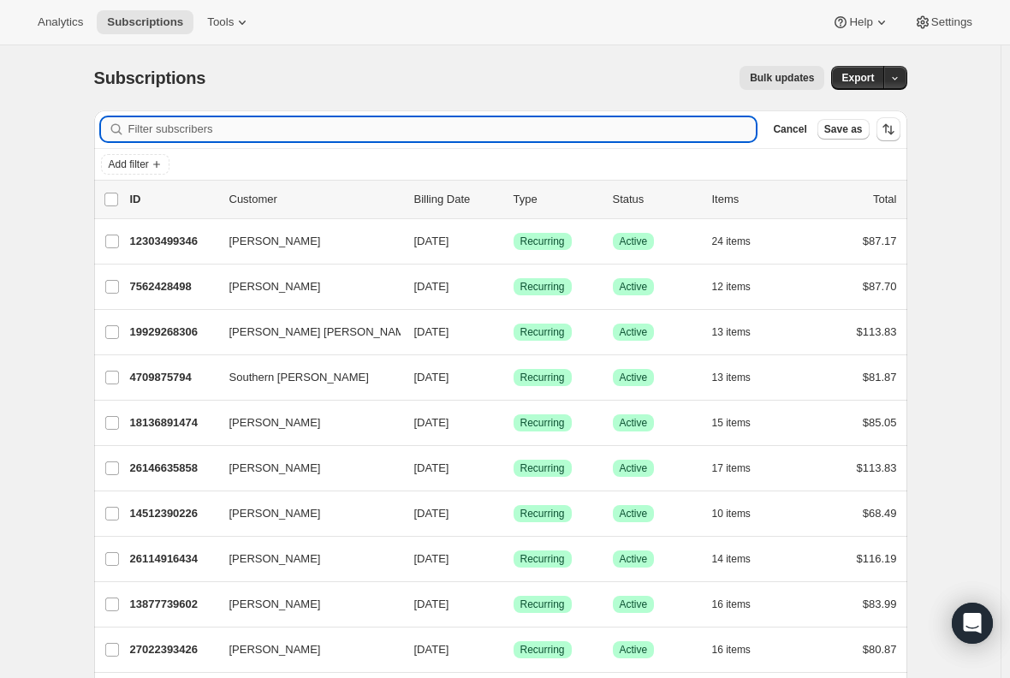
click at [382, 135] on input "Filter subscribers" at bounding box center [442, 129] width 628 height 24
paste input "[EMAIL_ADDRESS][DOMAIN_NAME]"
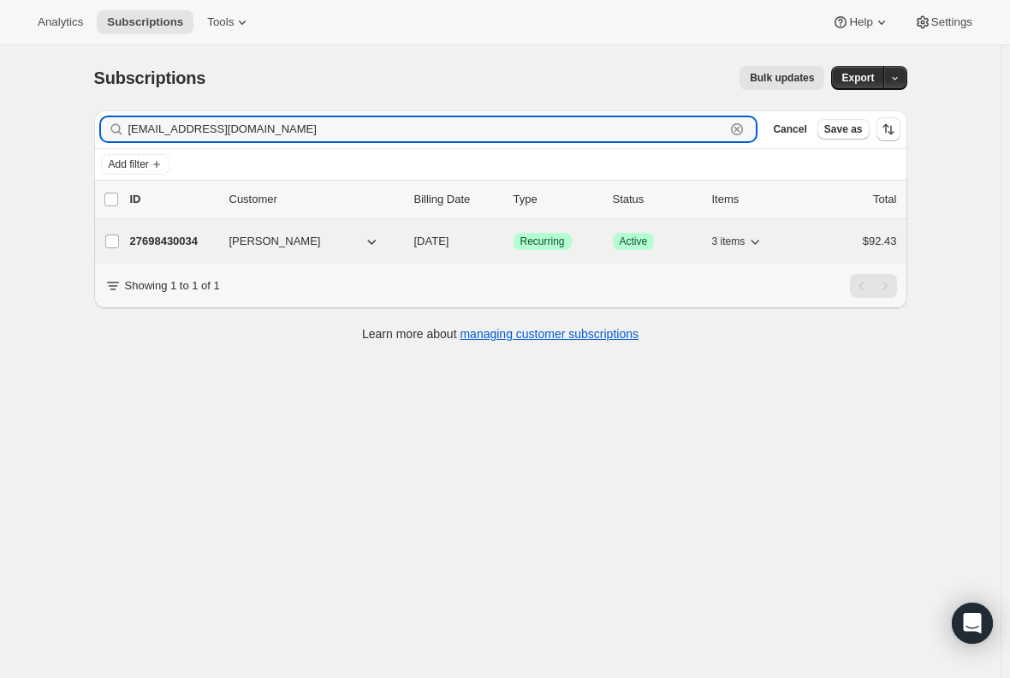
type input "[EMAIL_ADDRESS][DOMAIN_NAME]"
click at [166, 236] on p "27698430034" at bounding box center [173, 241] width 86 height 17
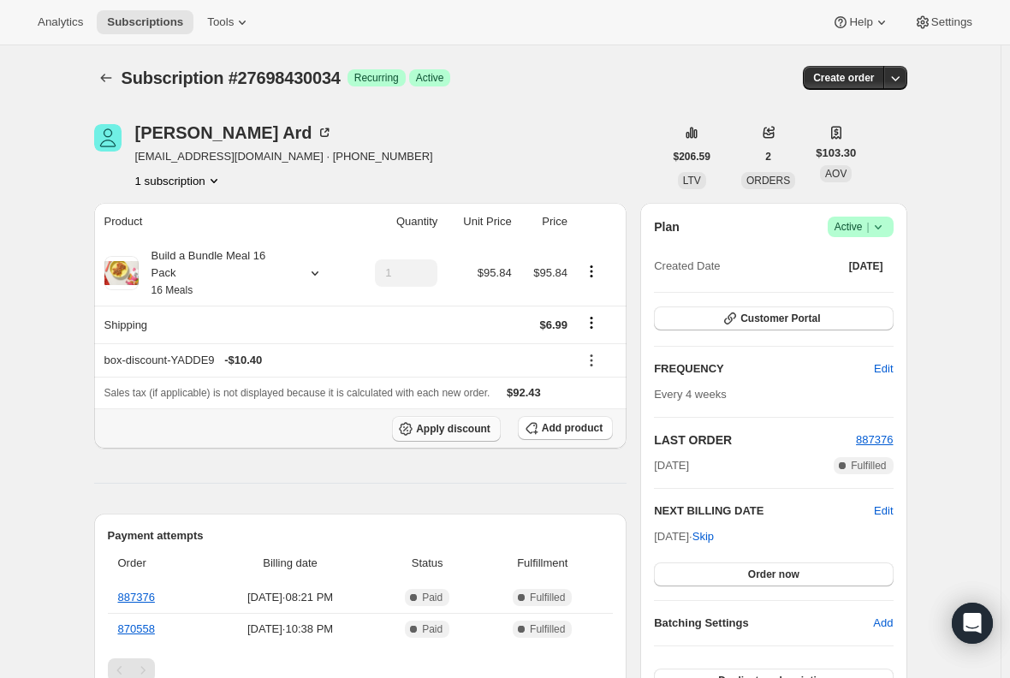
click at [459, 422] on span "Apply discount" at bounding box center [453, 429] width 74 height 14
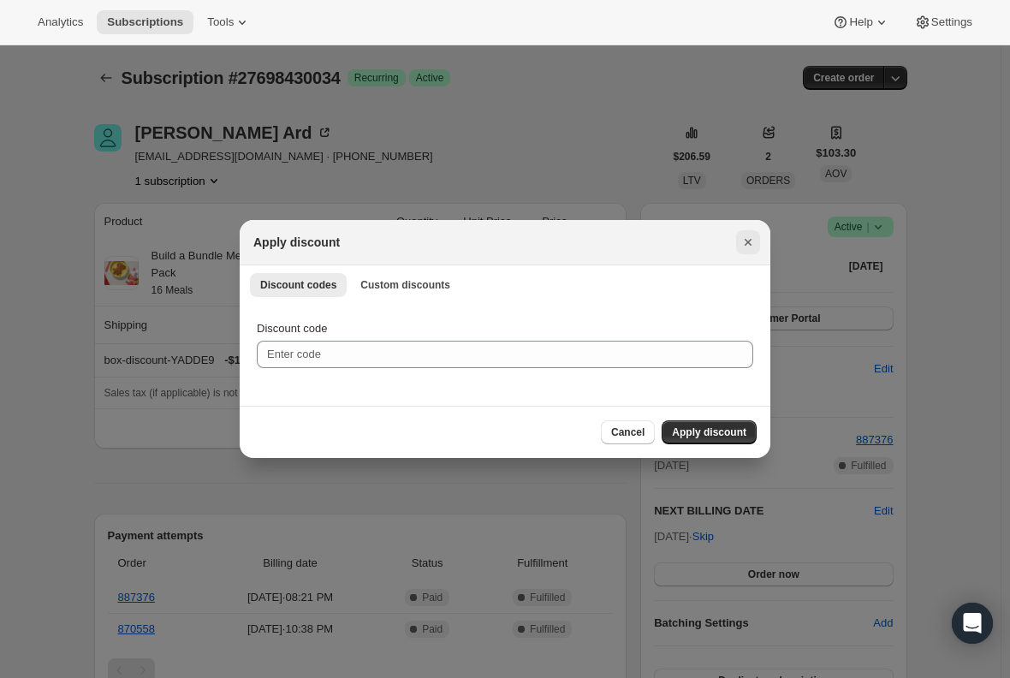
click at [739, 242] on icon "Close" at bounding box center [747, 242] width 17 height 17
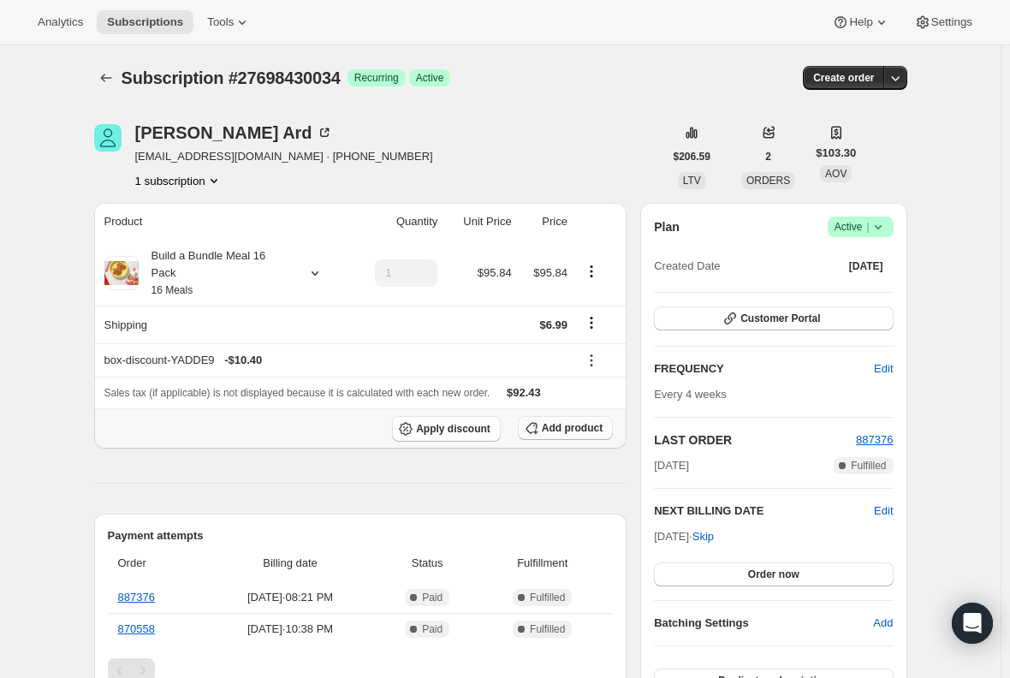
click at [560, 421] on span "Add product" at bounding box center [572, 428] width 61 height 14
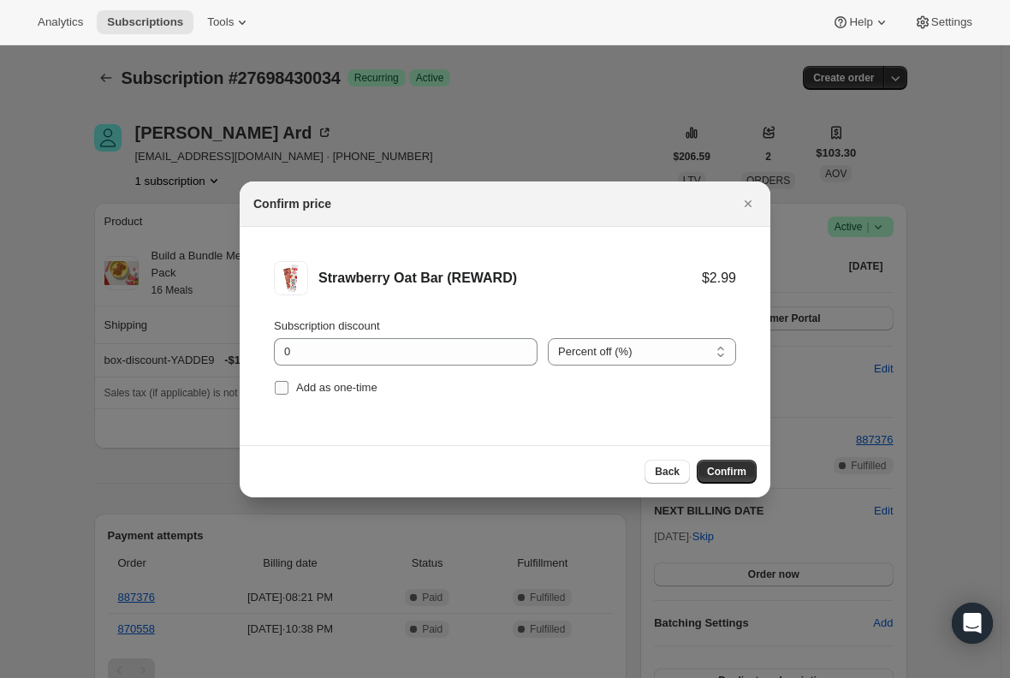
click at [274, 388] on span ":r5jh:" at bounding box center [281, 387] width 15 height 15
click at [275, 388] on input "Add as one-time" at bounding box center [282, 388] width 14 height 14
checkbox input "true"
click at [313, 354] on input "0" at bounding box center [393, 351] width 238 height 27
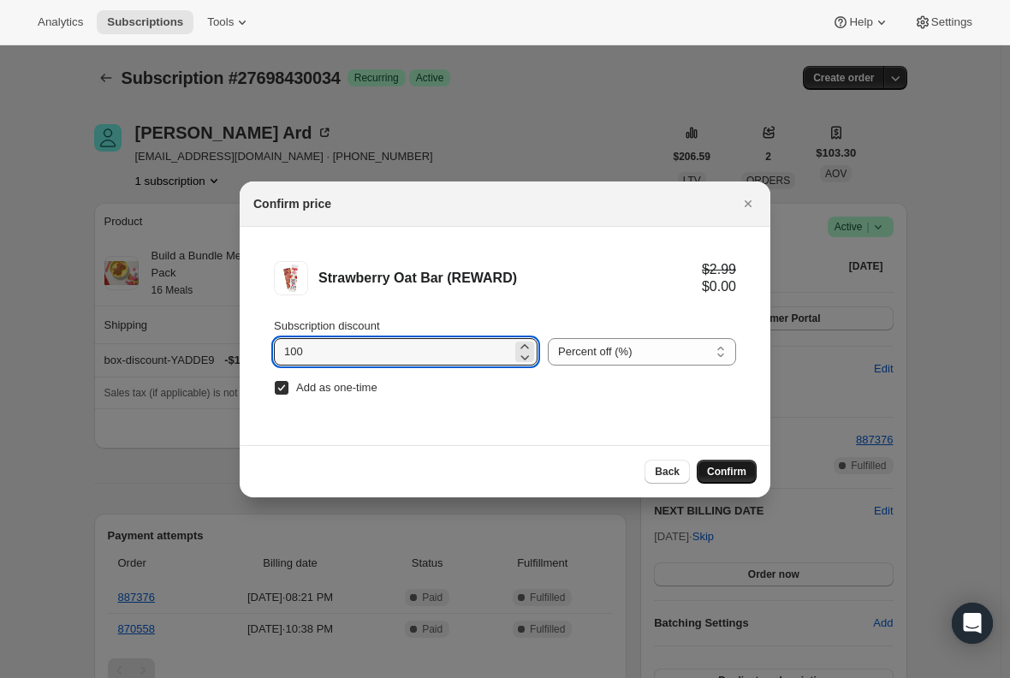
type input "100"
click at [729, 463] on button "Confirm" at bounding box center [727, 471] width 60 height 24
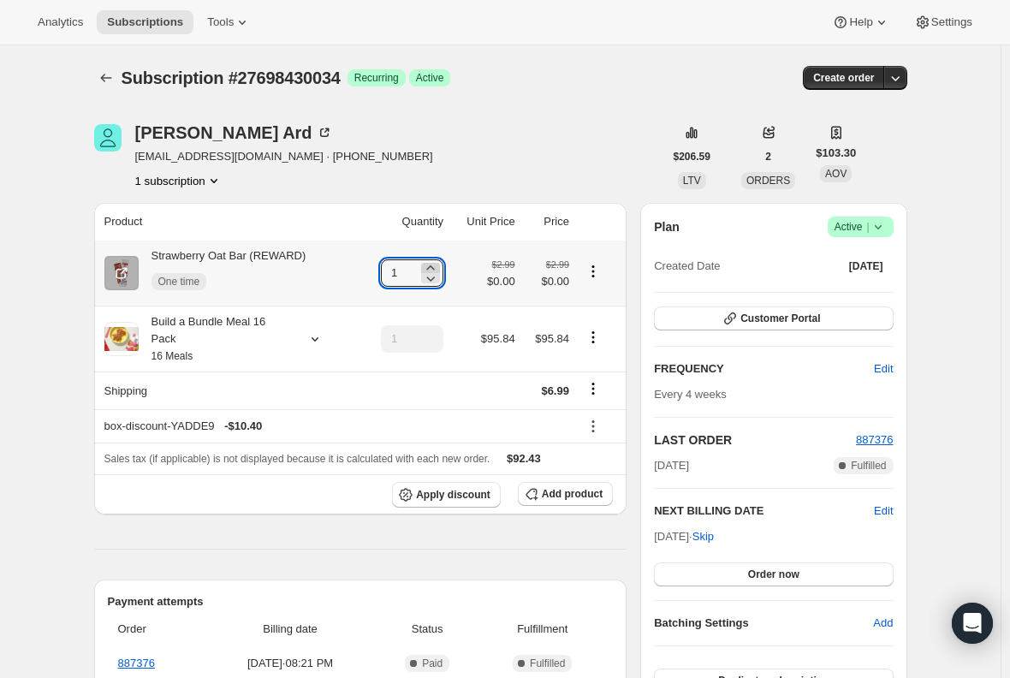
click at [430, 268] on icon at bounding box center [430, 267] width 17 height 17
type input "2"
click at [229, 254] on div "Strawberry Oat Bar (REWARD) One time" at bounding box center [223, 272] width 168 height 51
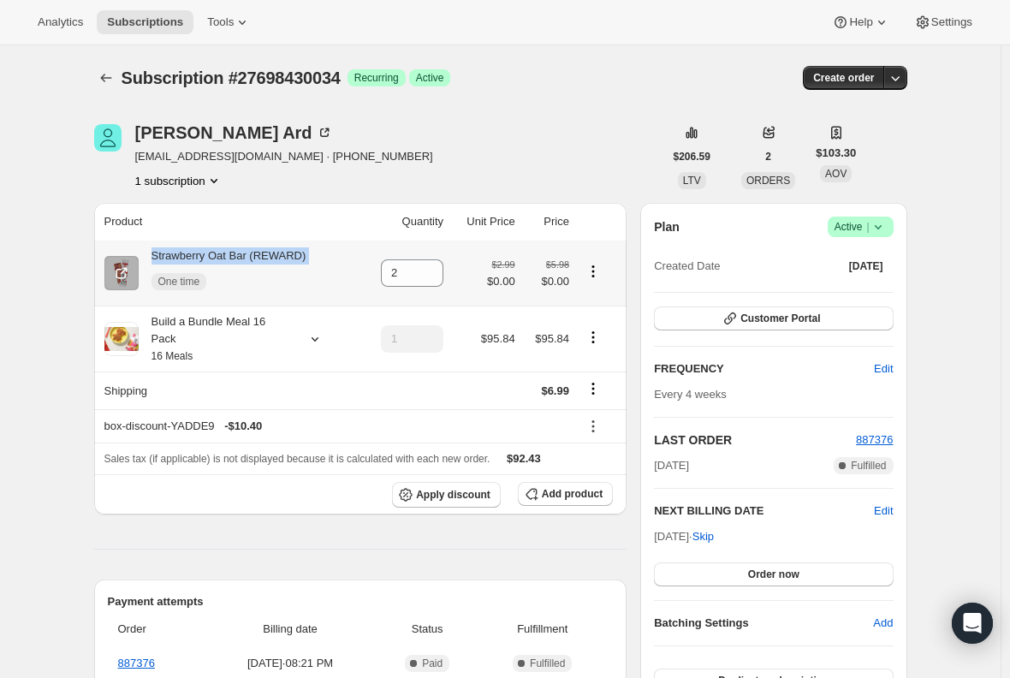
copy div "Strawberry Oat Bar (REWARD)"
click at [168, 20] on span "Subscriptions" at bounding box center [145, 22] width 76 height 14
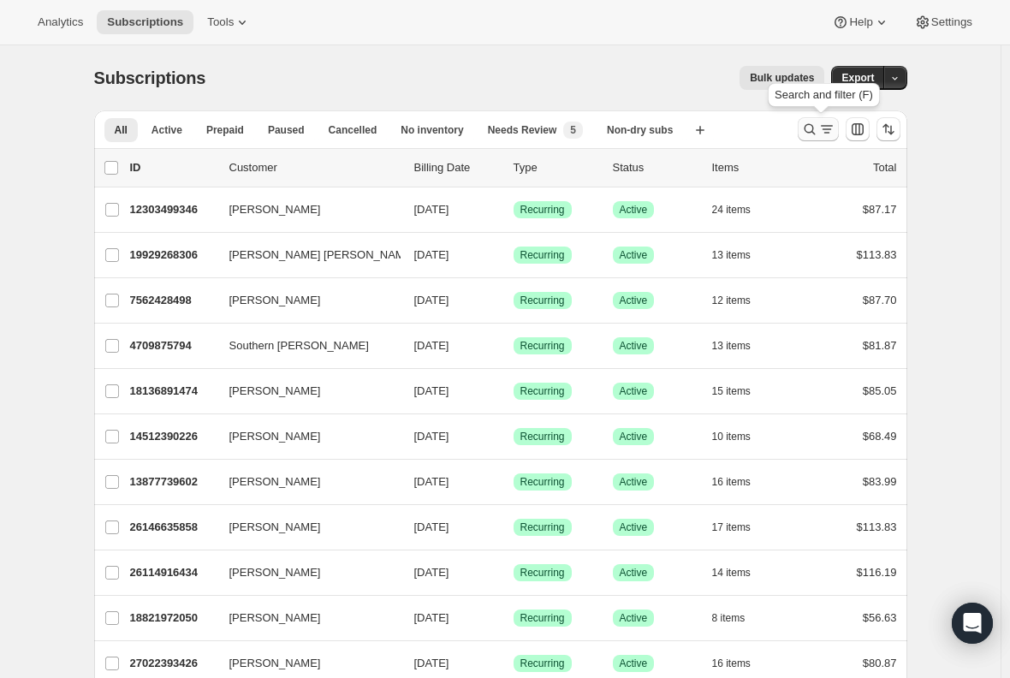
click at [810, 133] on icon "Search and filter results" at bounding box center [809, 129] width 17 height 17
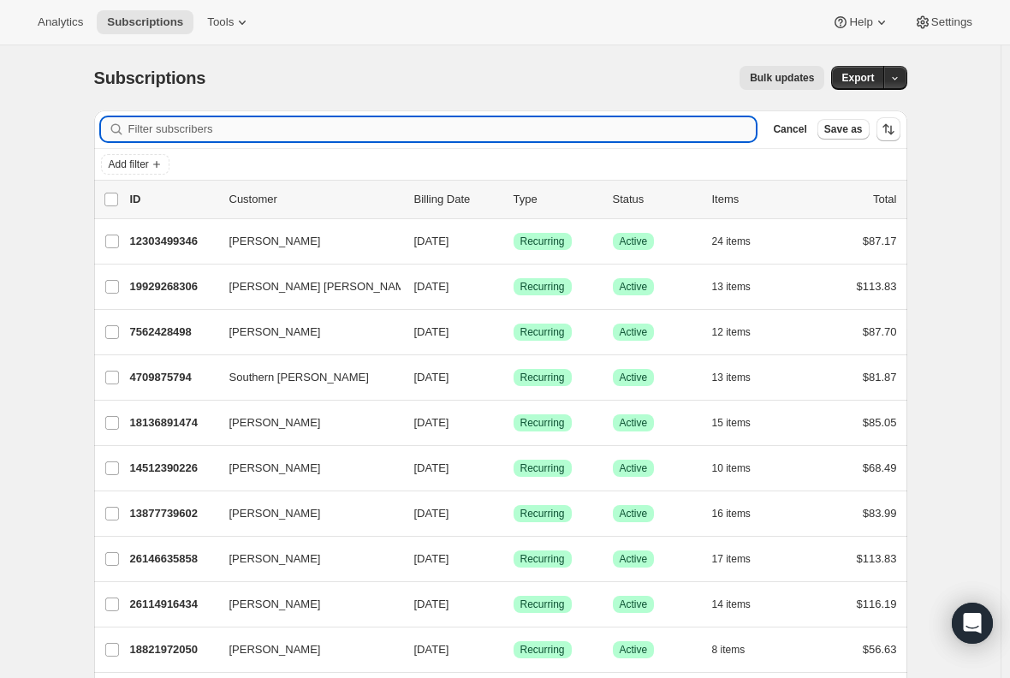
click at [368, 125] on input "Filter subscribers" at bounding box center [442, 129] width 628 height 24
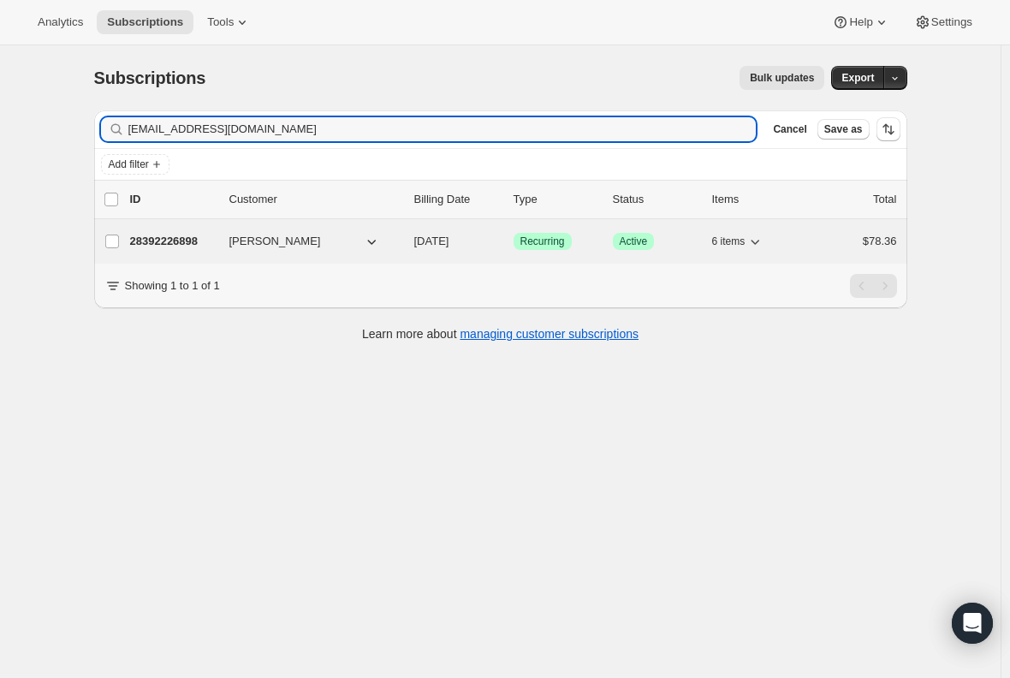
type input "[EMAIL_ADDRESS][DOMAIN_NAME]"
click at [163, 240] on p "28392226898" at bounding box center [173, 241] width 86 height 17
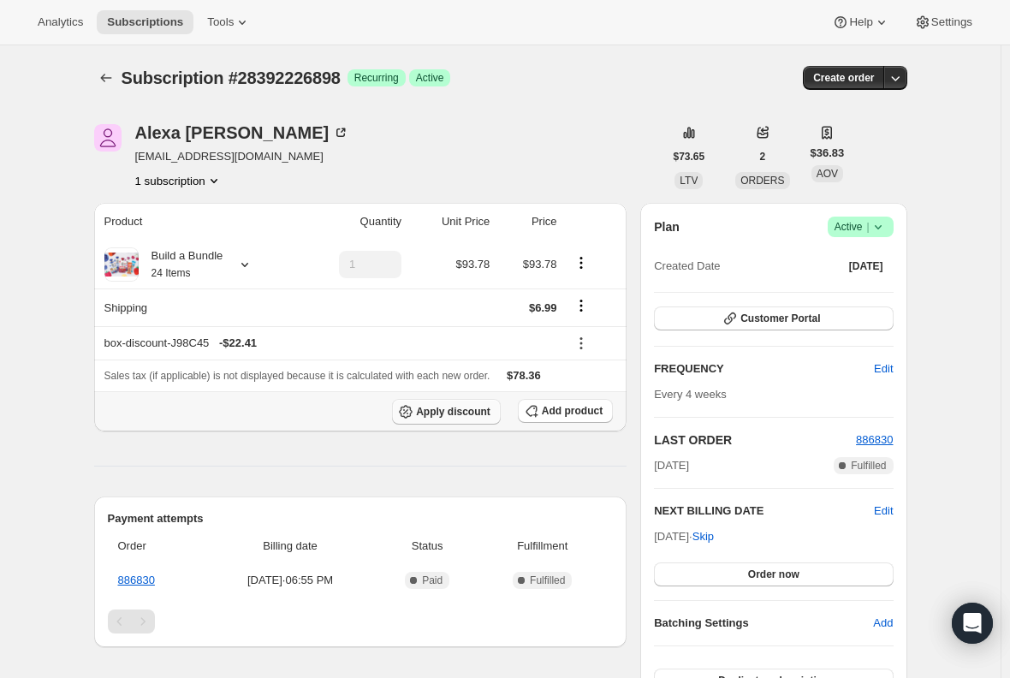
click at [444, 410] on span "Apply discount" at bounding box center [453, 412] width 74 height 14
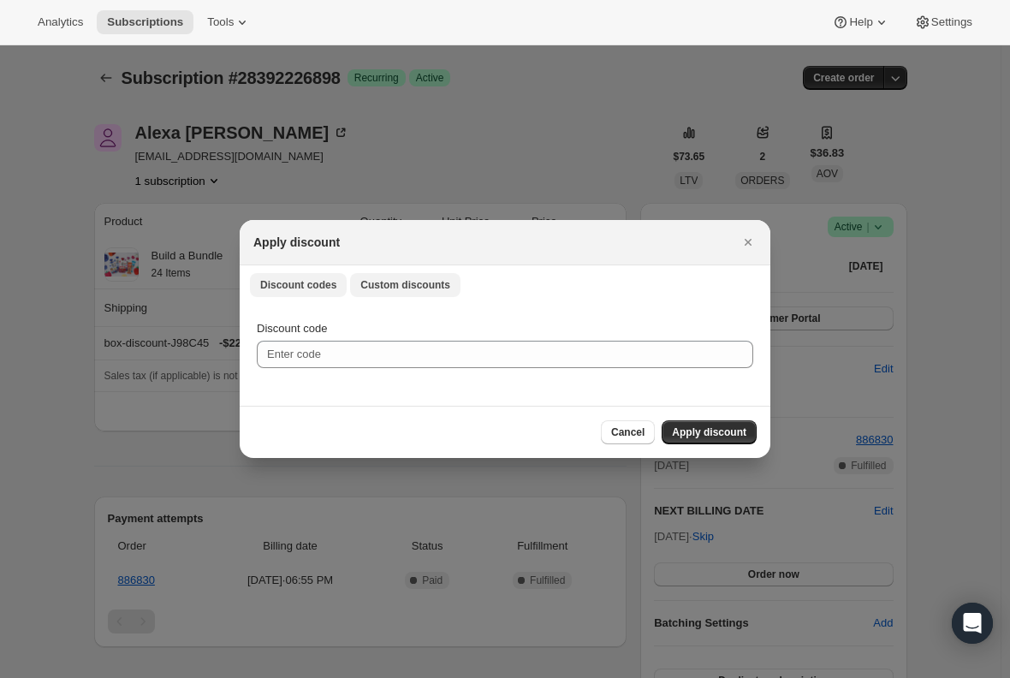
click at [416, 294] on button "Custom discounts" at bounding box center [405, 285] width 110 height 24
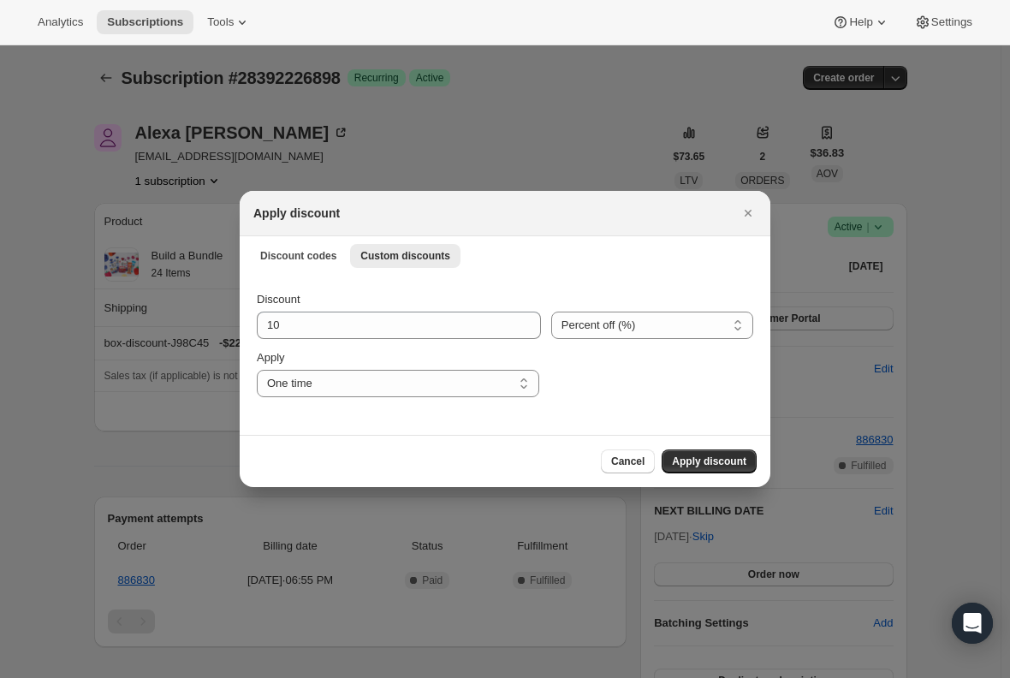
click at [42, 435] on div at bounding box center [505, 339] width 1010 height 678
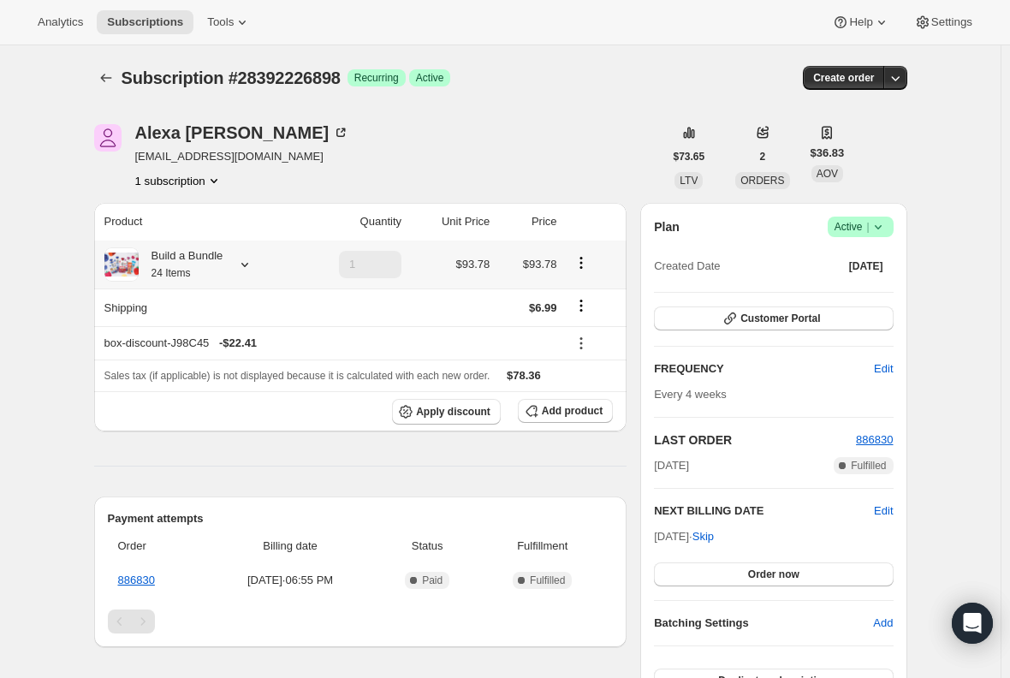
click at [160, 274] on small "24 Items" at bounding box center [170, 273] width 39 height 12
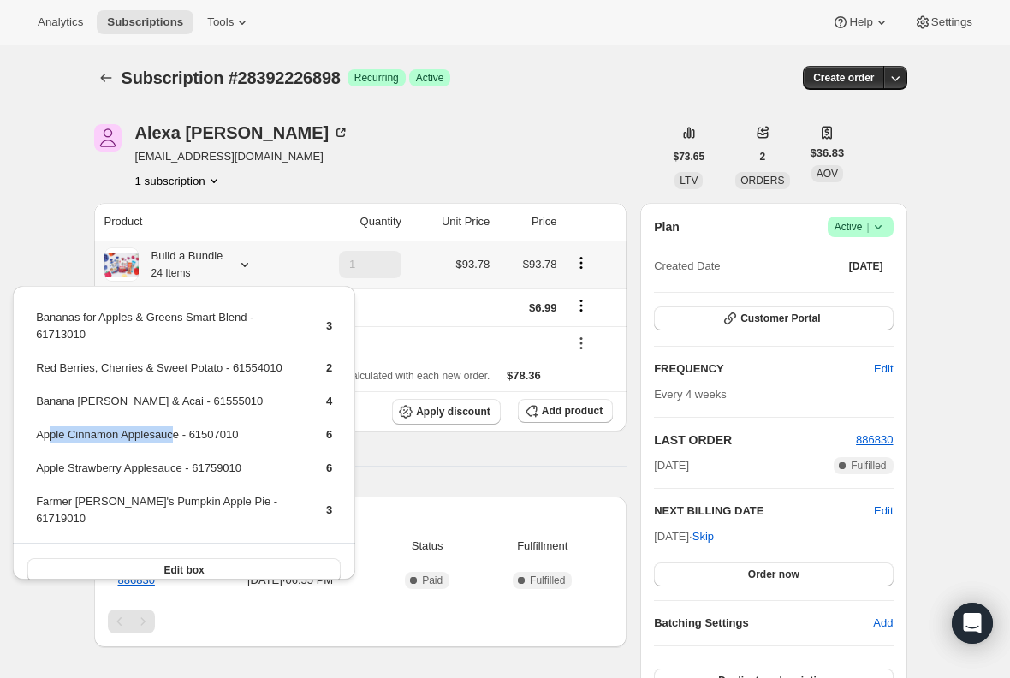
drag, startPoint x: 170, startPoint y: 435, endPoint x: 51, endPoint y: 430, distance: 119.0
click at [51, 430] on td "Apple Cinnamon Applesauce - 61507010" at bounding box center [166, 441] width 262 height 32
click at [19, 436] on div "Bananas for Apples & Greens Smart Blend - 61713010 3 Red Berries, Cherries & Sw…" at bounding box center [184, 441] width 342 height 311
drag, startPoint x: 176, startPoint y: 441, endPoint x: 36, endPoint y: 437, distance: 140.4
click at [36, 437] on td "Apple Cinnamon Applesauce - 61507010" at bounding box center [166, 441] width 262 height 32
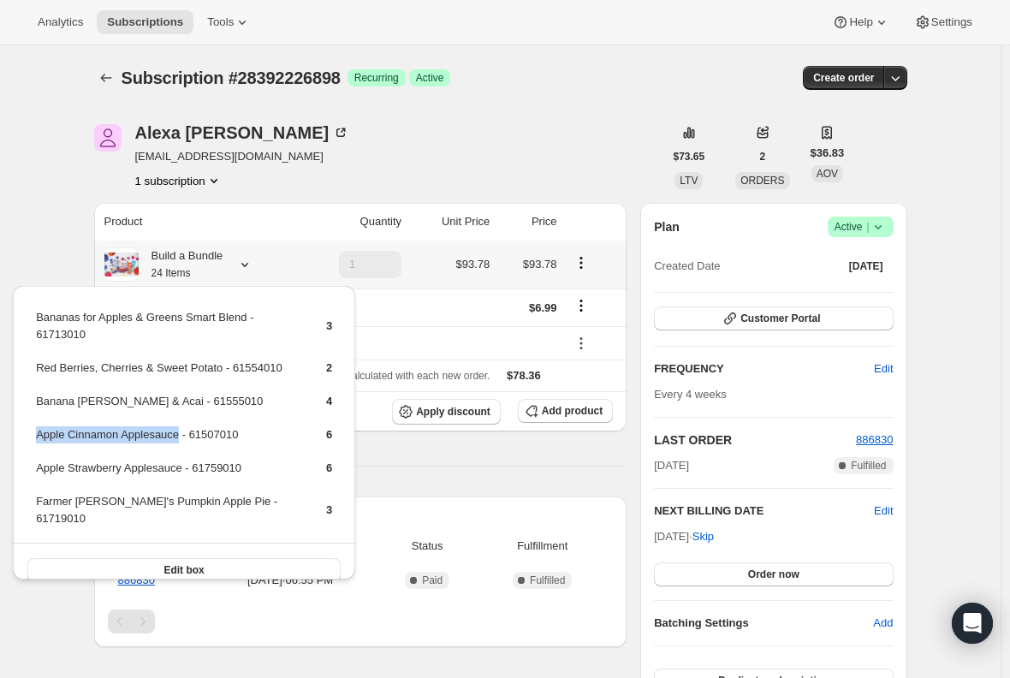
copy td "Apple Cinnamon Applesauce"
click at [436, 470] on div "Product Quantity Unit Price Price Build a Bundle 24 Items 1 $93.78 $93.78 Shipp…" at bounding box center [360, 610] width 533 height 815
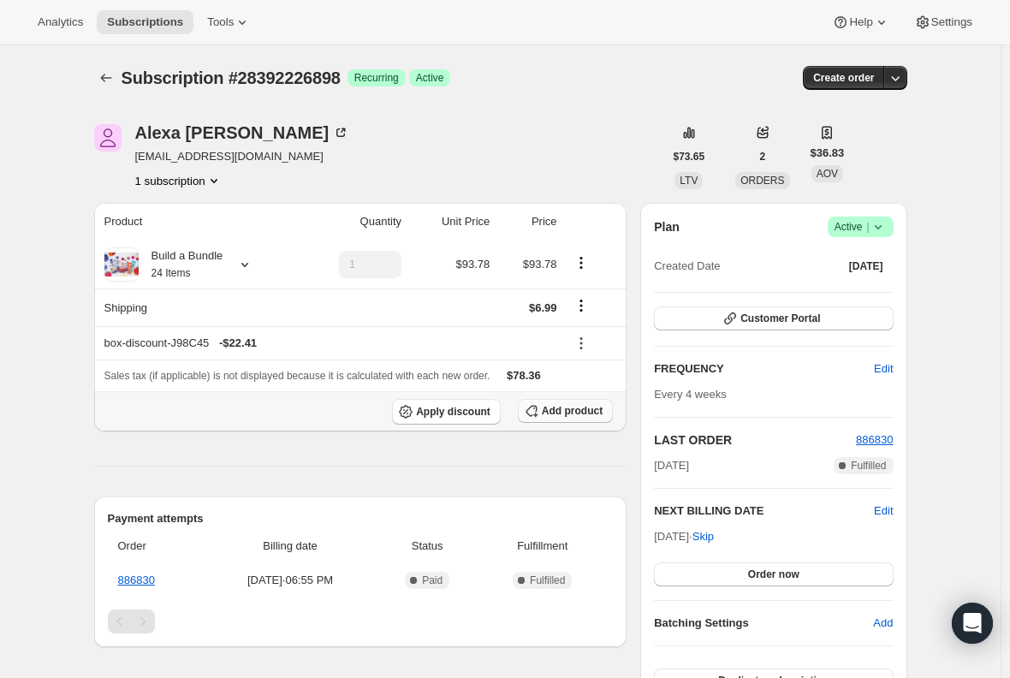
click at [562, 410] on span "Add product" at bounding box center [572, 411] width 61 height 14
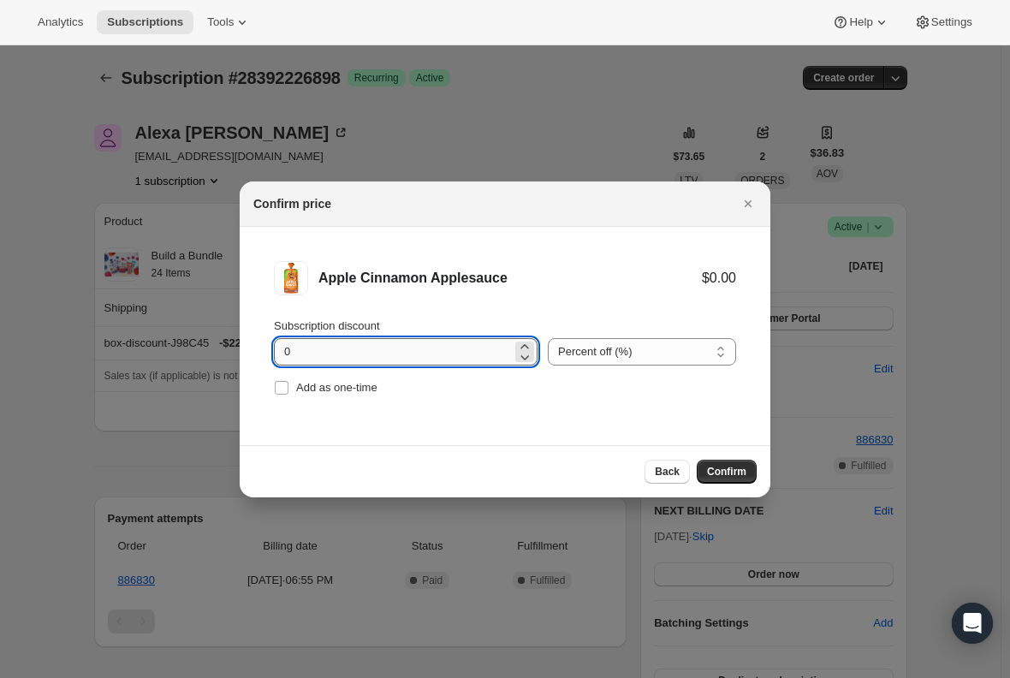
click at [326, 345] on input "0" at bounding box center [393, 351] width 238 height 27
type input "100"
click at [279, 389] on input "Add as one-time" at bounding box center [282, 388] width 14 height 14
checkbox input "true"
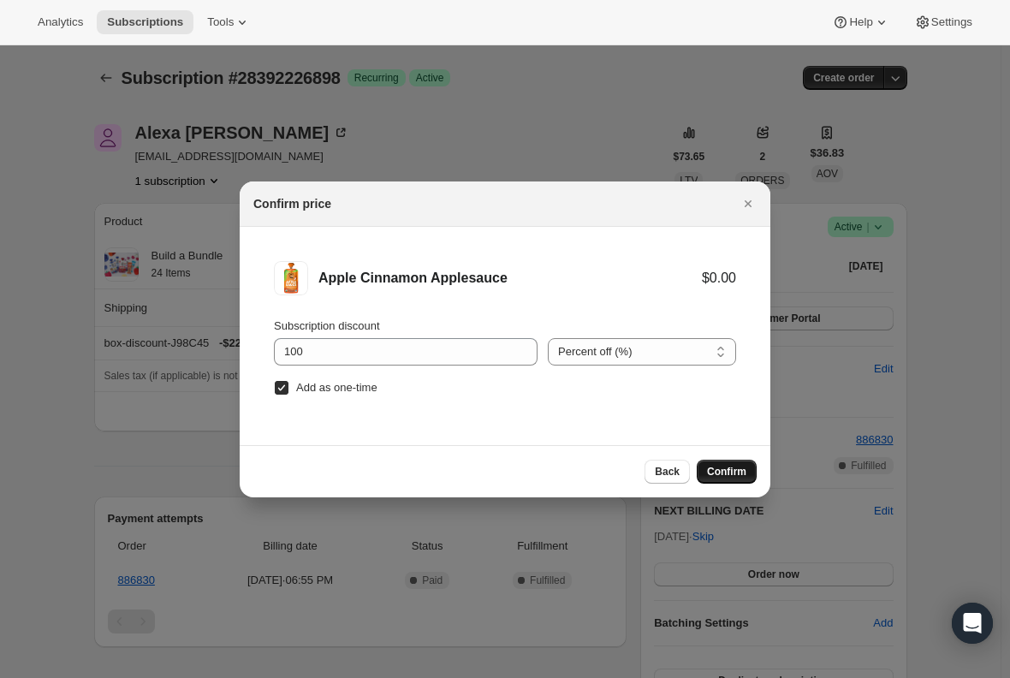
click at [721, 473] on span "Confirm" at bounding box center [726, 472] width 39 height 14
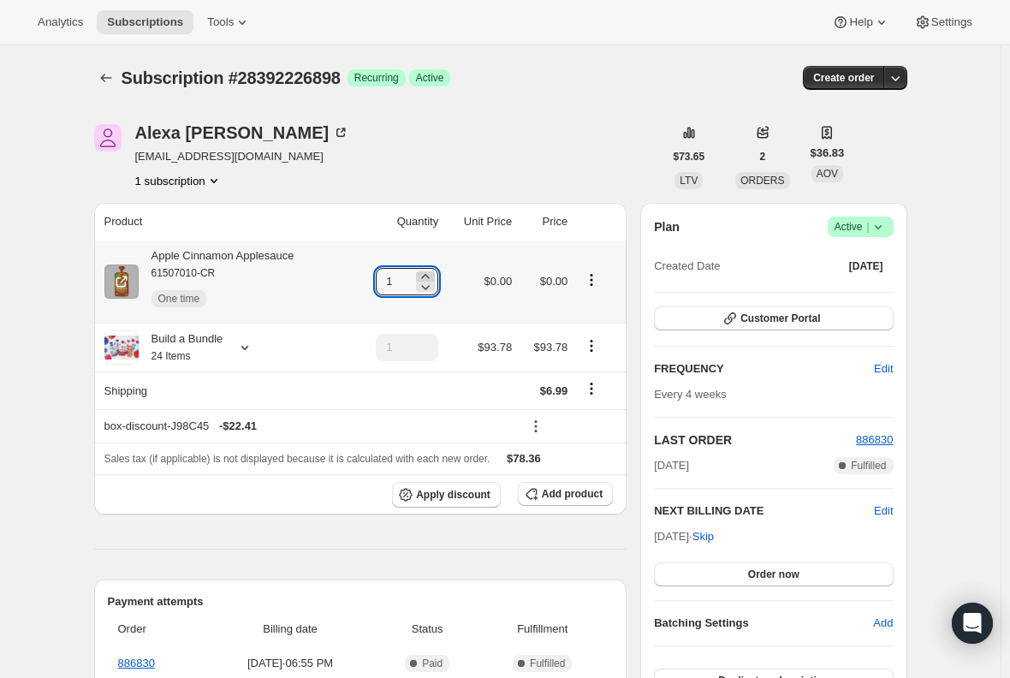
click at [433, 277] on icon at bounding box center [425, 276] width 17 height 17
click at [433, 287] on icon at bounding box center [425, 286] width 17 height 17
type input "2"
click at [179, 344] on div "Build a Bundle 24 Items" at bounding box center [181, 347] width 85 height 34
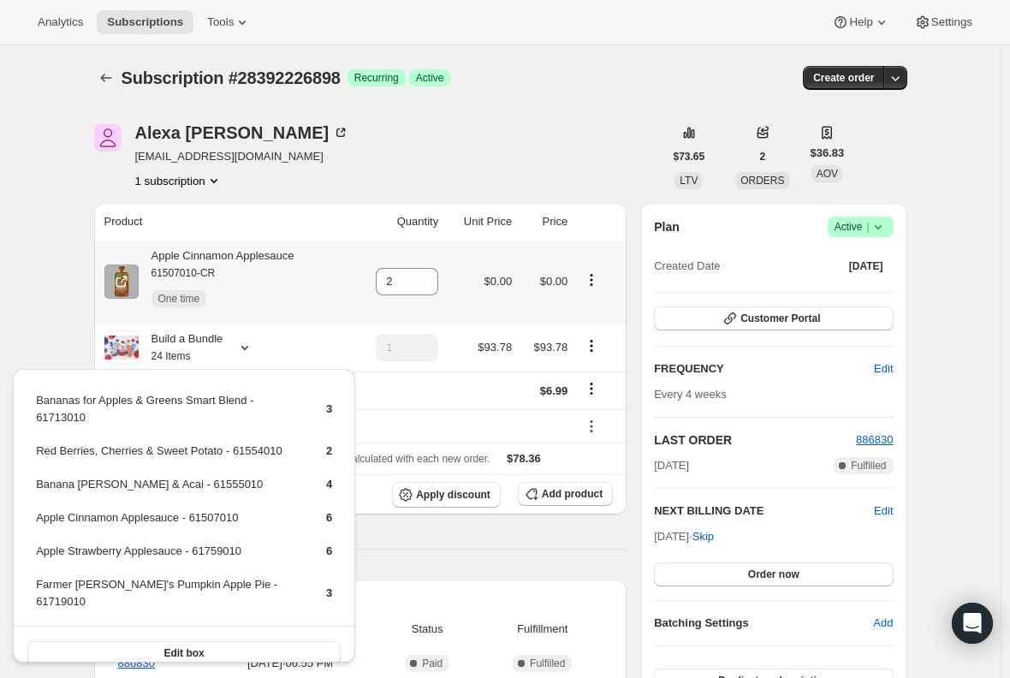
click at [300, 265] on div "Apple Cinnamon Applesauce 61507010-CR One time" at bounding box center [225, 281] width 243 height 68
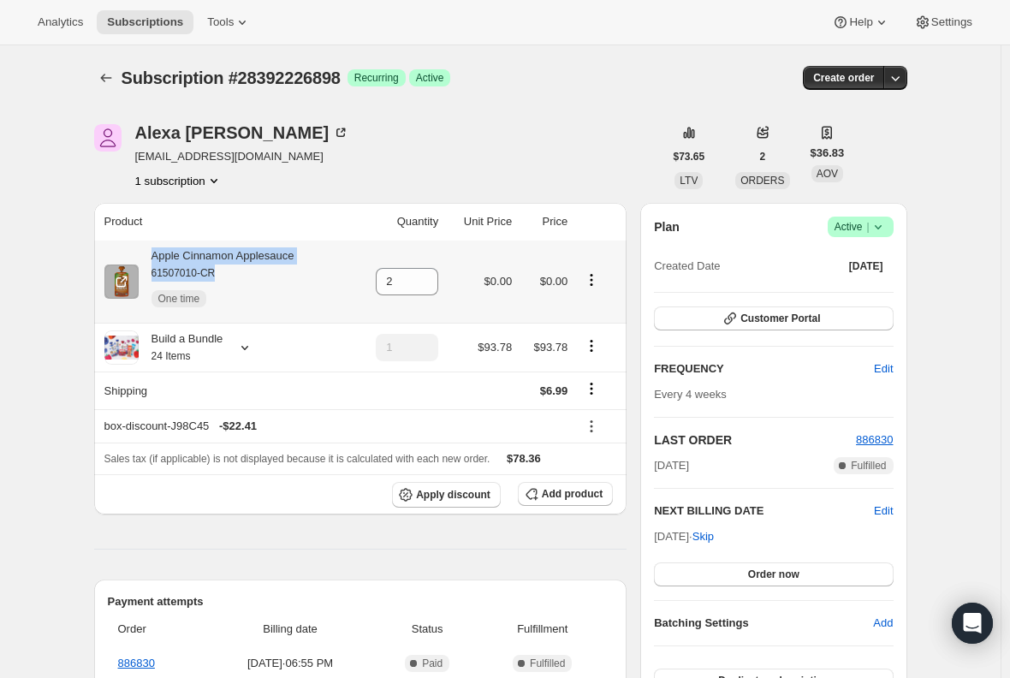
drag, startPoint x: 300, startPoint y: 265, endPoint x: 166, endPoint y: 260, distance: 134.4
click at [166, 260] on div "Apple Cinnamon Applesauce 61507010-CR One time" at bounding box center [225, 281] width 243 height 68
click at [257, 263] on div "Apple Cinnamon Applesauce 61507010-CR One time" at bounding box center [217, 281] width 156 height 68
click at [264, 258] on div "Apple Cinnamon Applesauce 61507010-CR One time" at bounding box center [217, 281] width 156 height 68
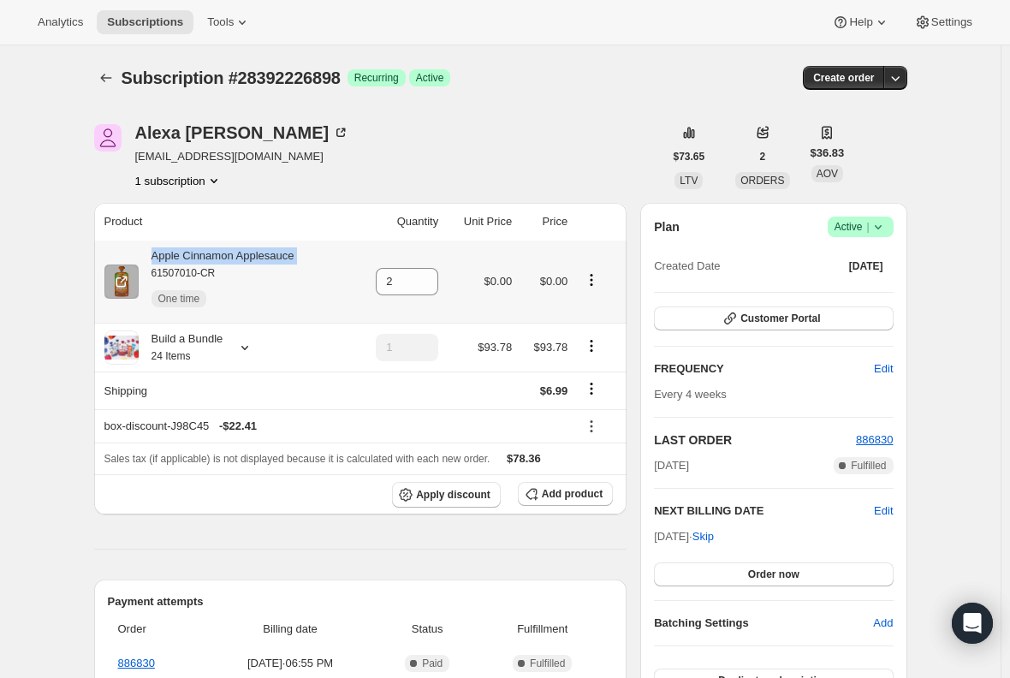
click at [264, 258] on div "Apple Cinnamon Applesauce 61507010-CR One time" at bounding box center [217, 281] width 156 height 68
copy div "Apple Cinnamon Applesauce"
click at [141, 35] on div "Analytics Subscriptions Tools Help Settings" at bounding box center [505, 22] width 1010 height 45
click at [133, 29] on button "Subscriptions" at bounding box center [145, 22] width 97 height 24
